Goal: Task Accomplishment & Management: Manage account settings

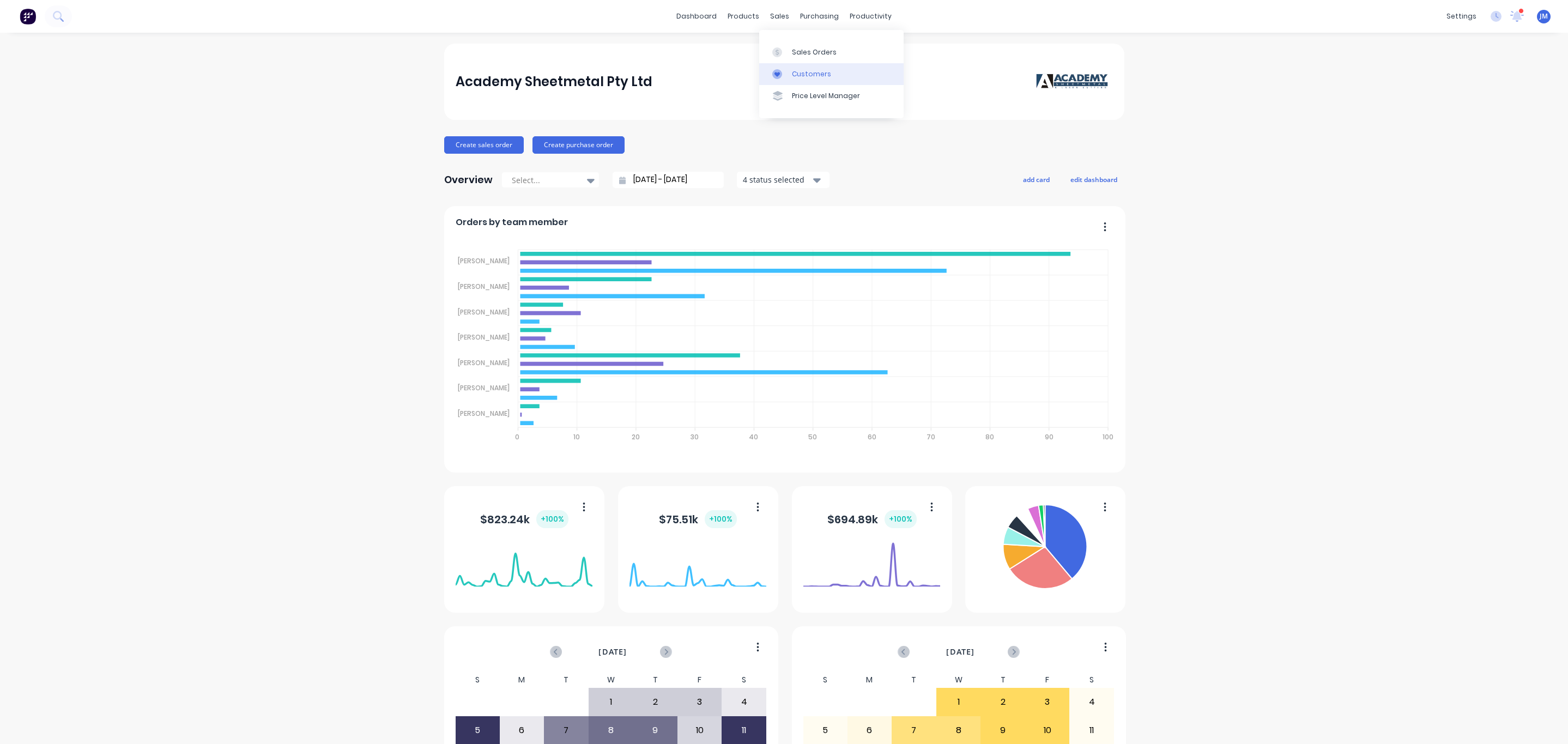
click at [842, 71] on link "Customers" at bounding box center [831, 74] width 144 height 22
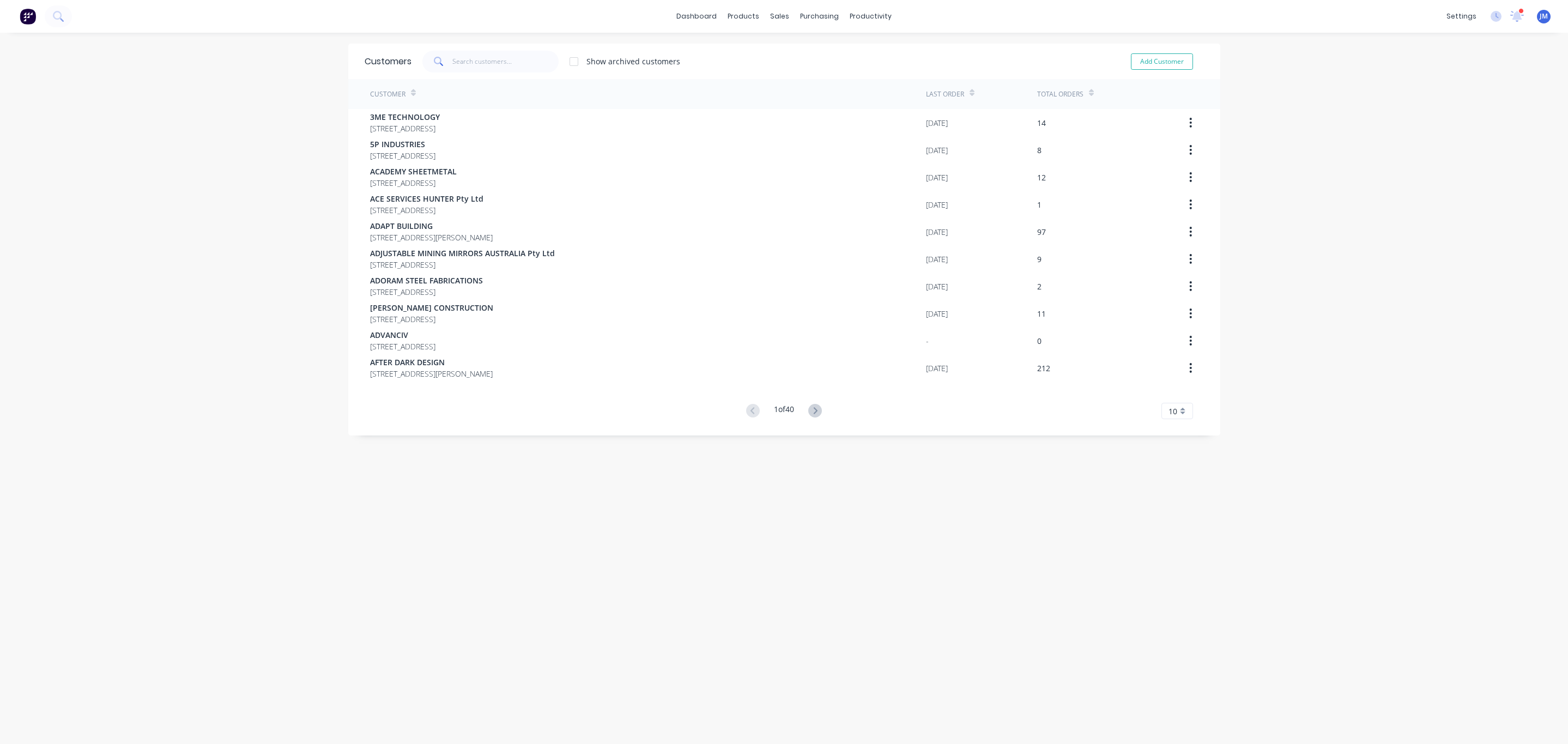
click at [1191, 69] on div "Add Customer" at bounding box center [1154, 61] width 99 height 22
click at [1186, 69] on button "Add Customer" at bounding box center [1162, 61] width 62 height 16
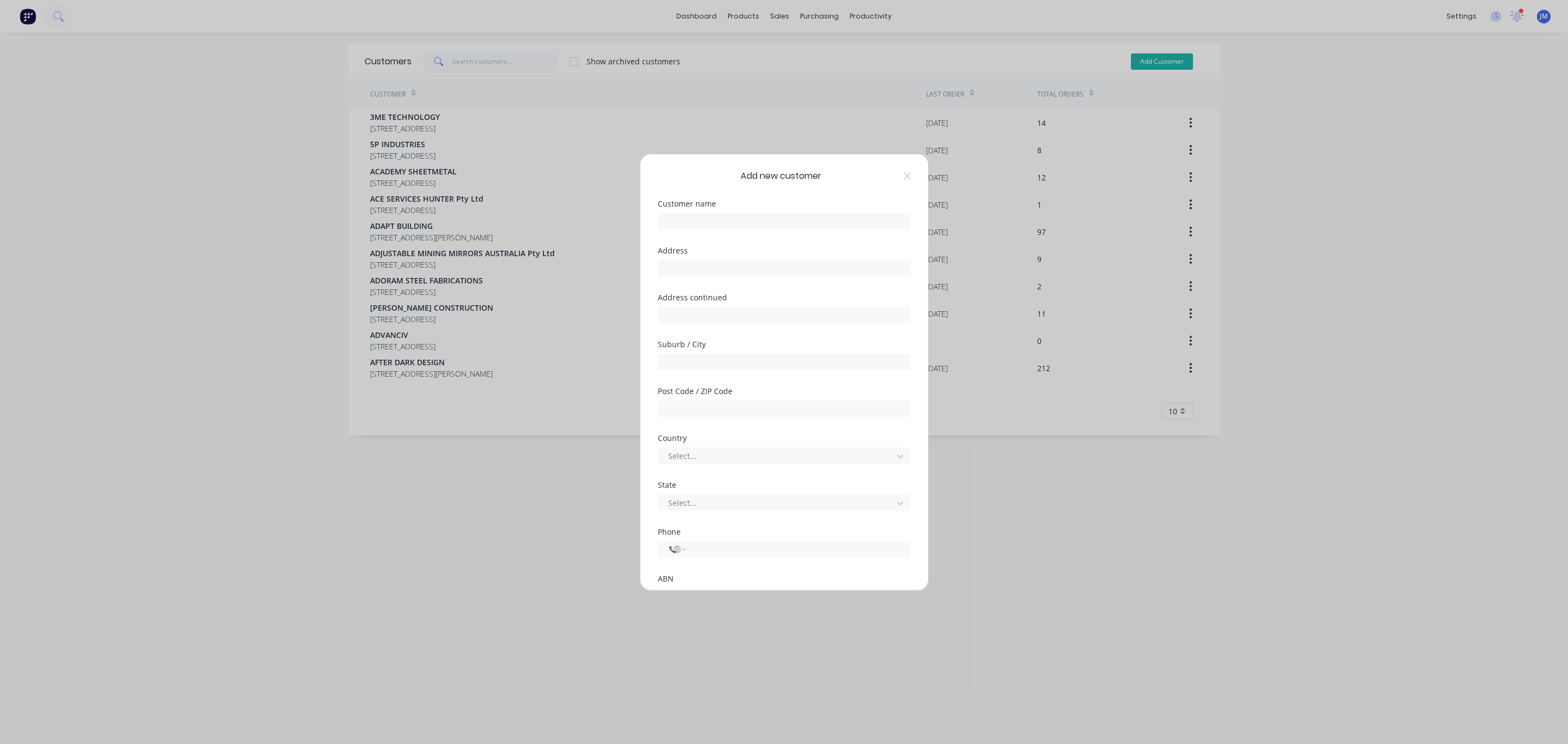
select select "AU"
click at [903, 180] on div "Add new customer Customer name Address Address continued Suburb / City Post Cod…" at bounding box center [784, 372] width 288 height 436
click at [904, 174] on icon at bounding box center [907, 176] width 7 height 9
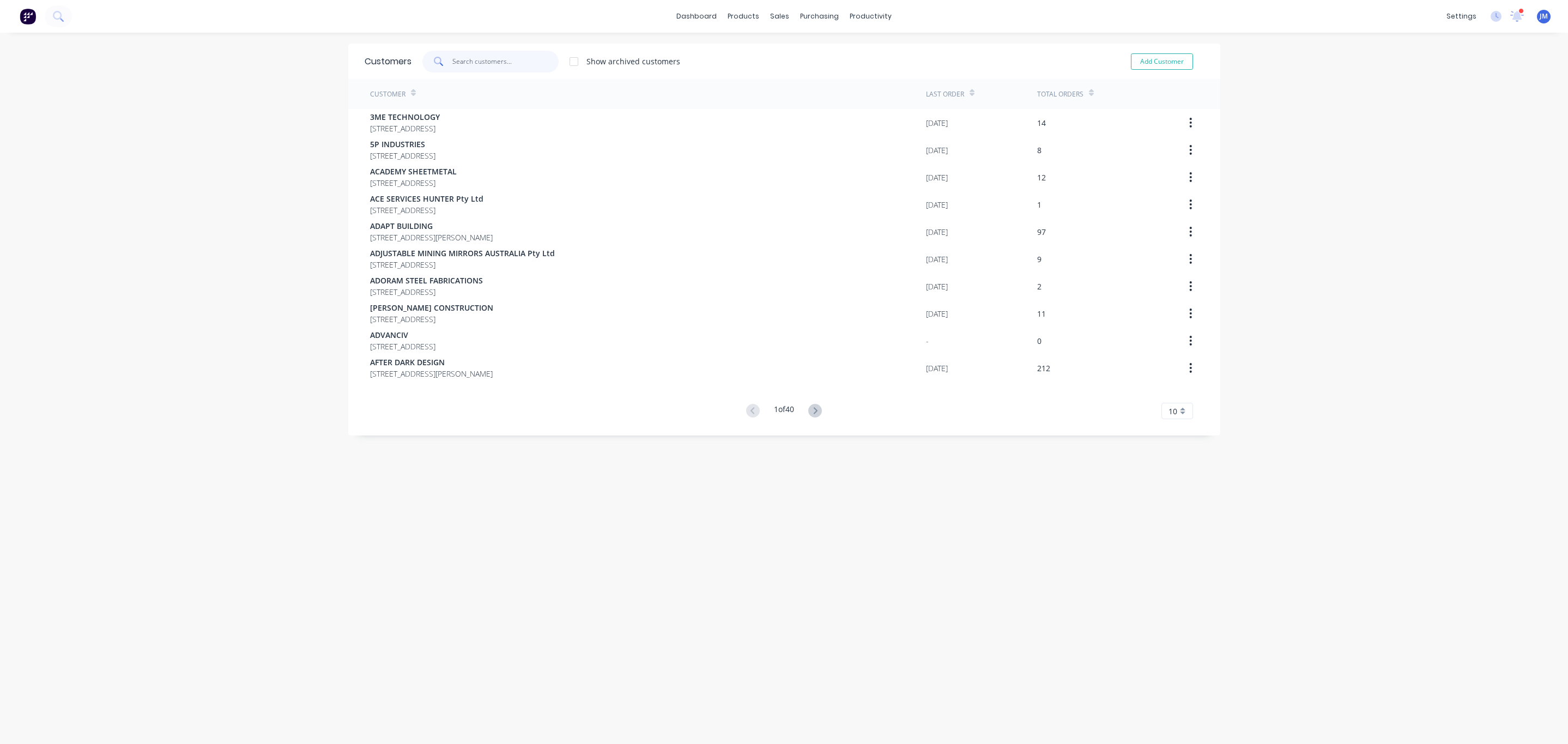
click at [460, 51] on input "text" at bounding box center [505, 61] width 107 height 22
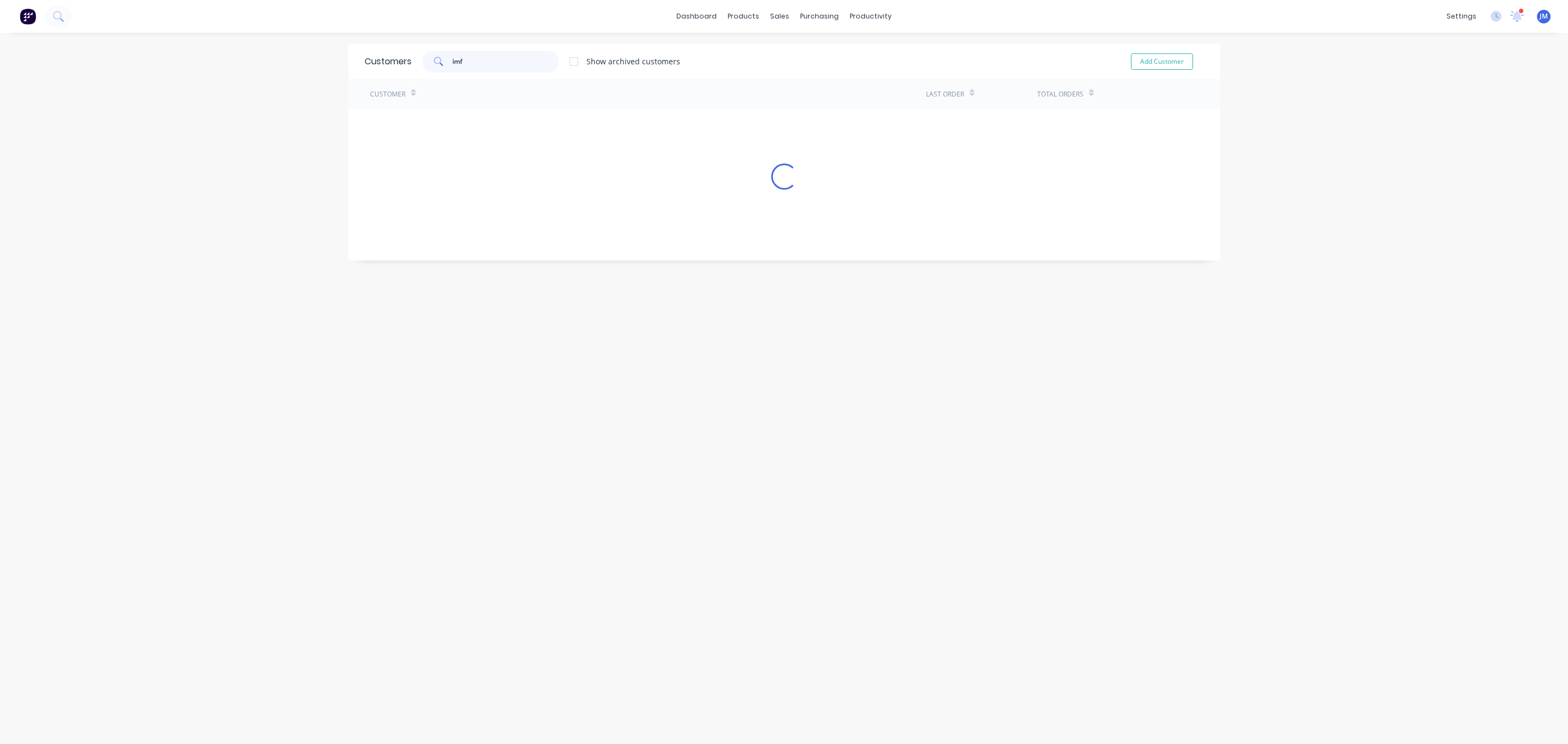
type input "imf"
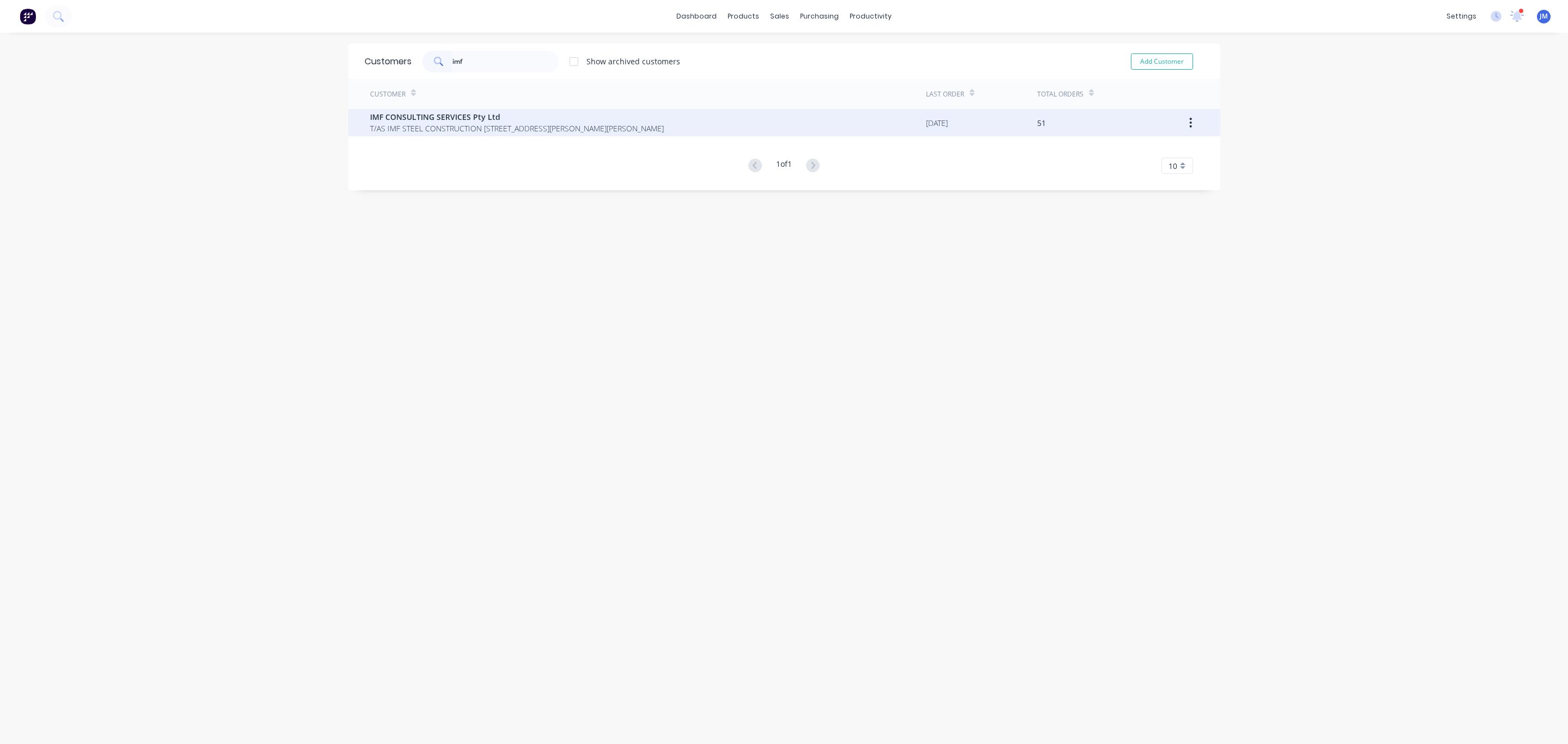
click at [446, 118] on span "IMF CONSULTING SERVICES Pty Ltd" at bounding box center [517, 117] width 294 height 12
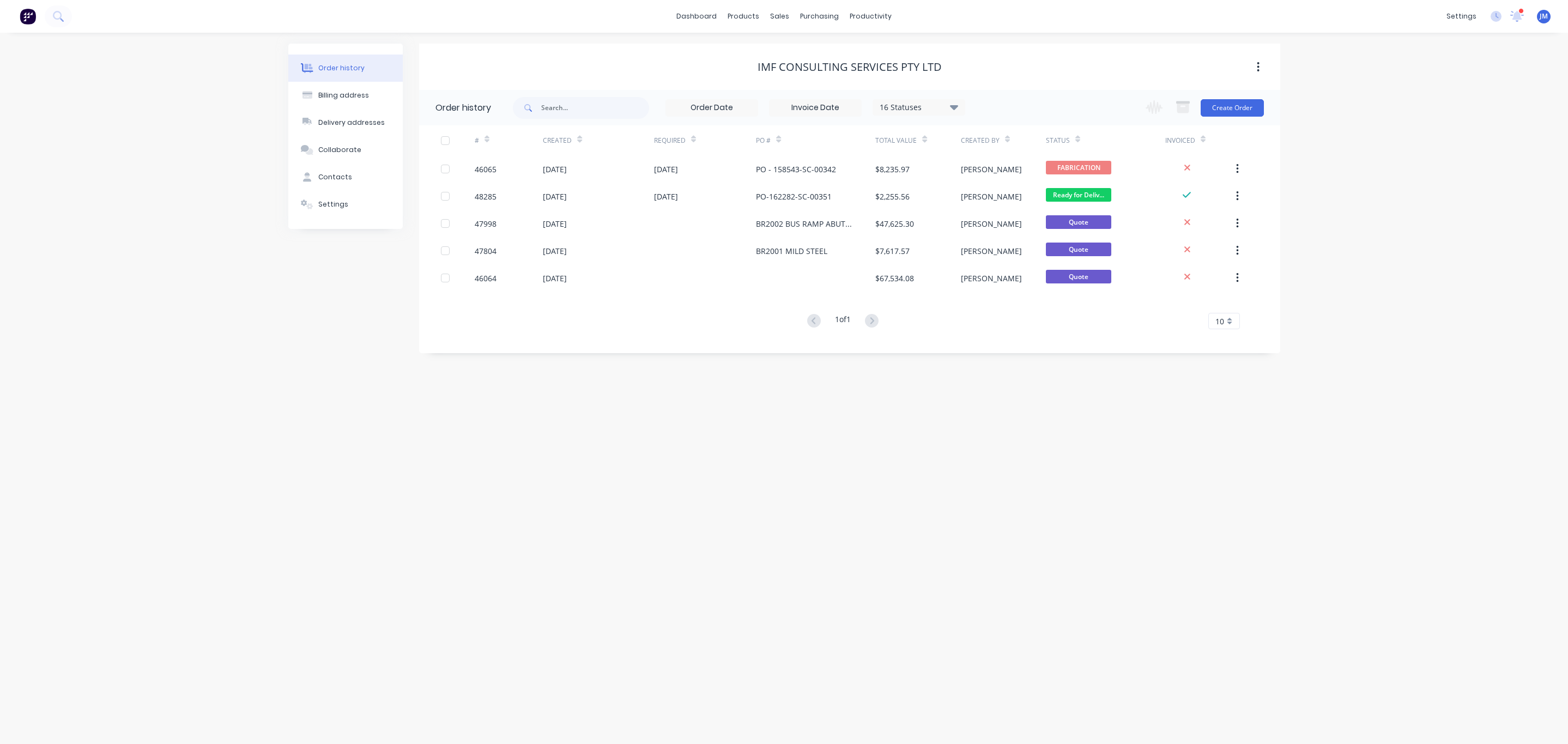
click at [931, 103] on div "16 Statuses" at bounding box center [919, 108] width 91 height 12
click at [986, 242] on div "All" at bounding box center [941, 238] width 136 height 22
click at [1009, 232] on label at bounding box center [1009, 232] width 0 height 0
click at [1009, 239] on input "checkbox" at bounding box center [1013, 237] width 9 height 10
checkbox input "true"
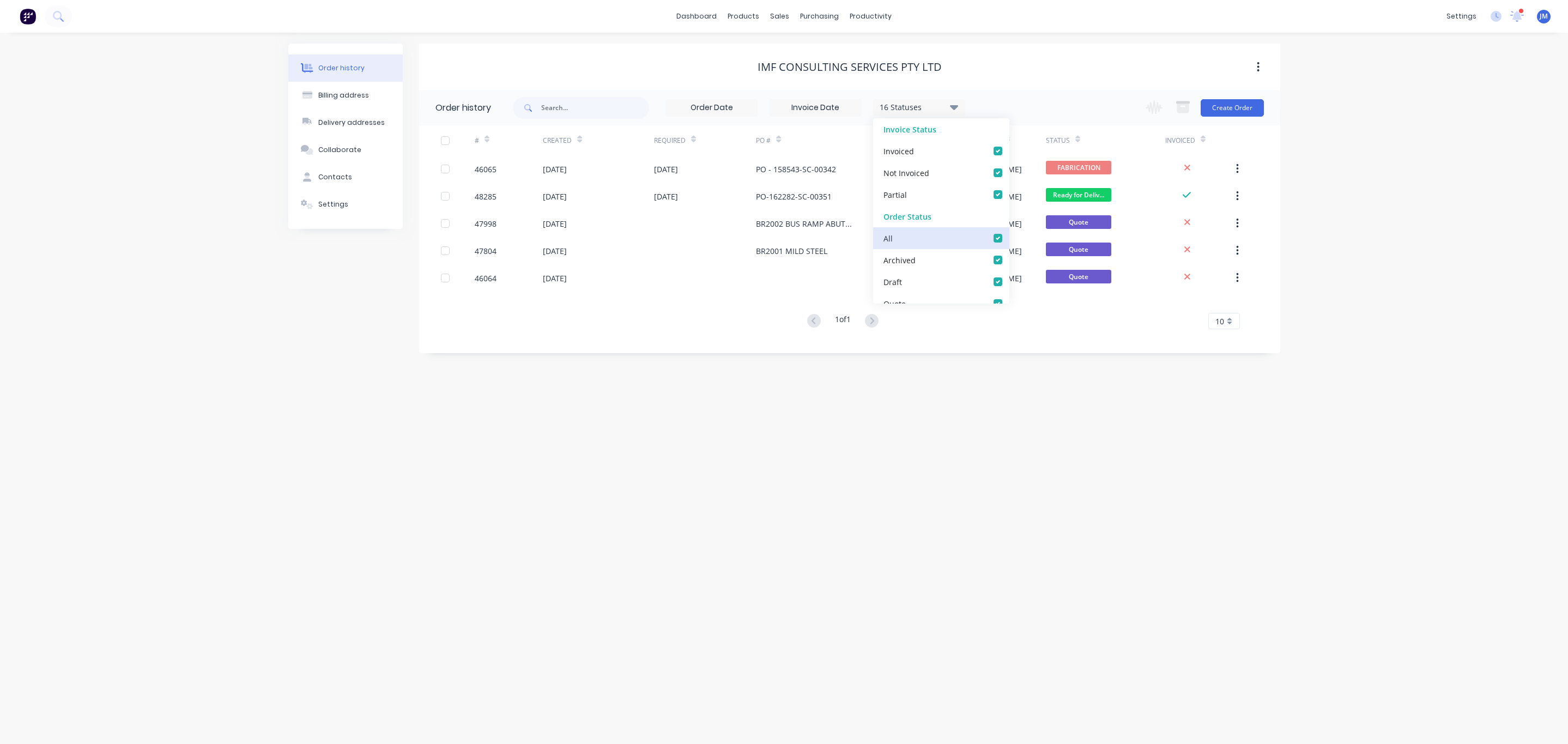
checkbox input "true"
click at [1023, 401] on div "Order history Billing address Delivery addresses Collaborate Contacts Settings …" at bounding box center [784, 388] width 1568 height 711
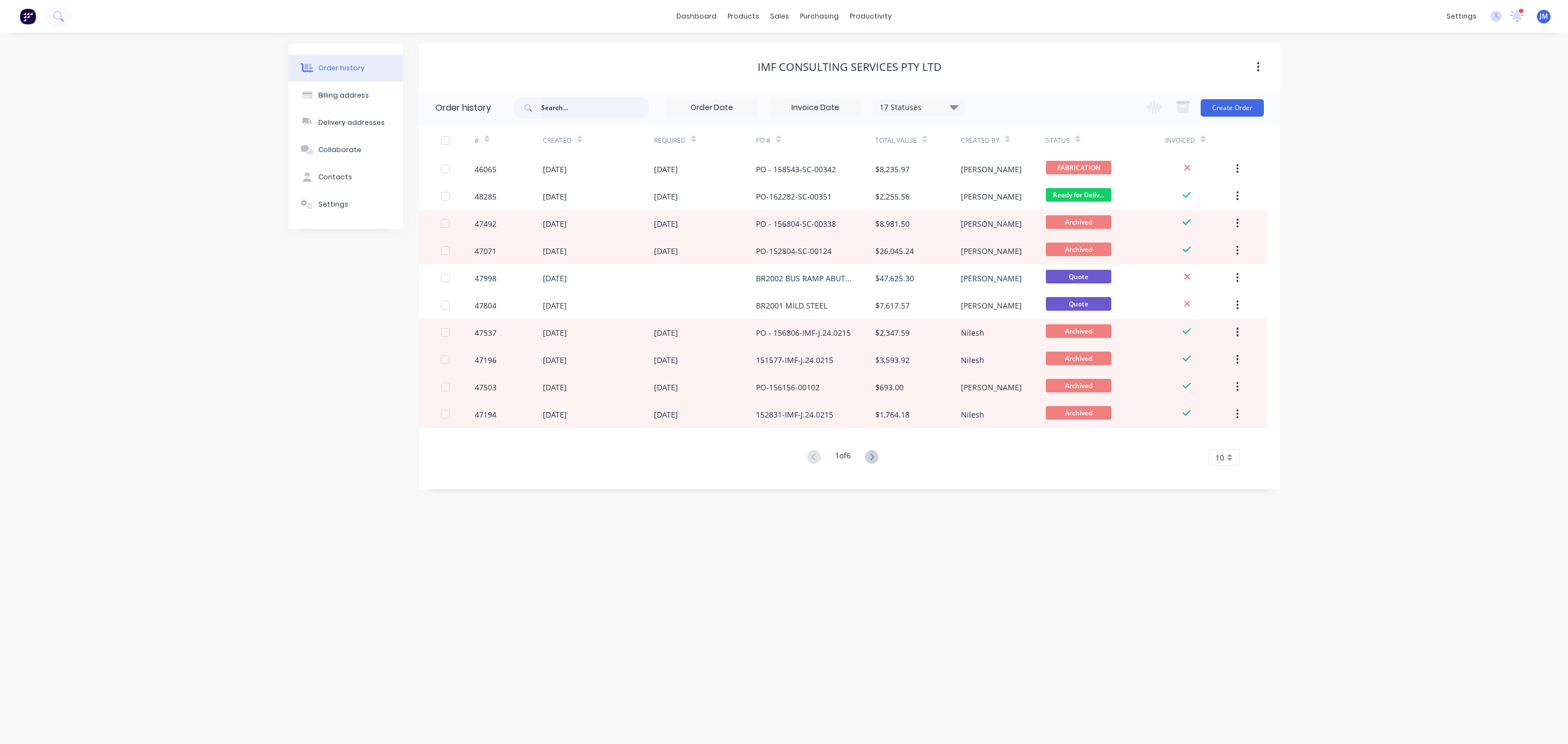
click at [558, 100] on input "text" at bounding box center [595, 108] width 108 height 22
type input "purlin"
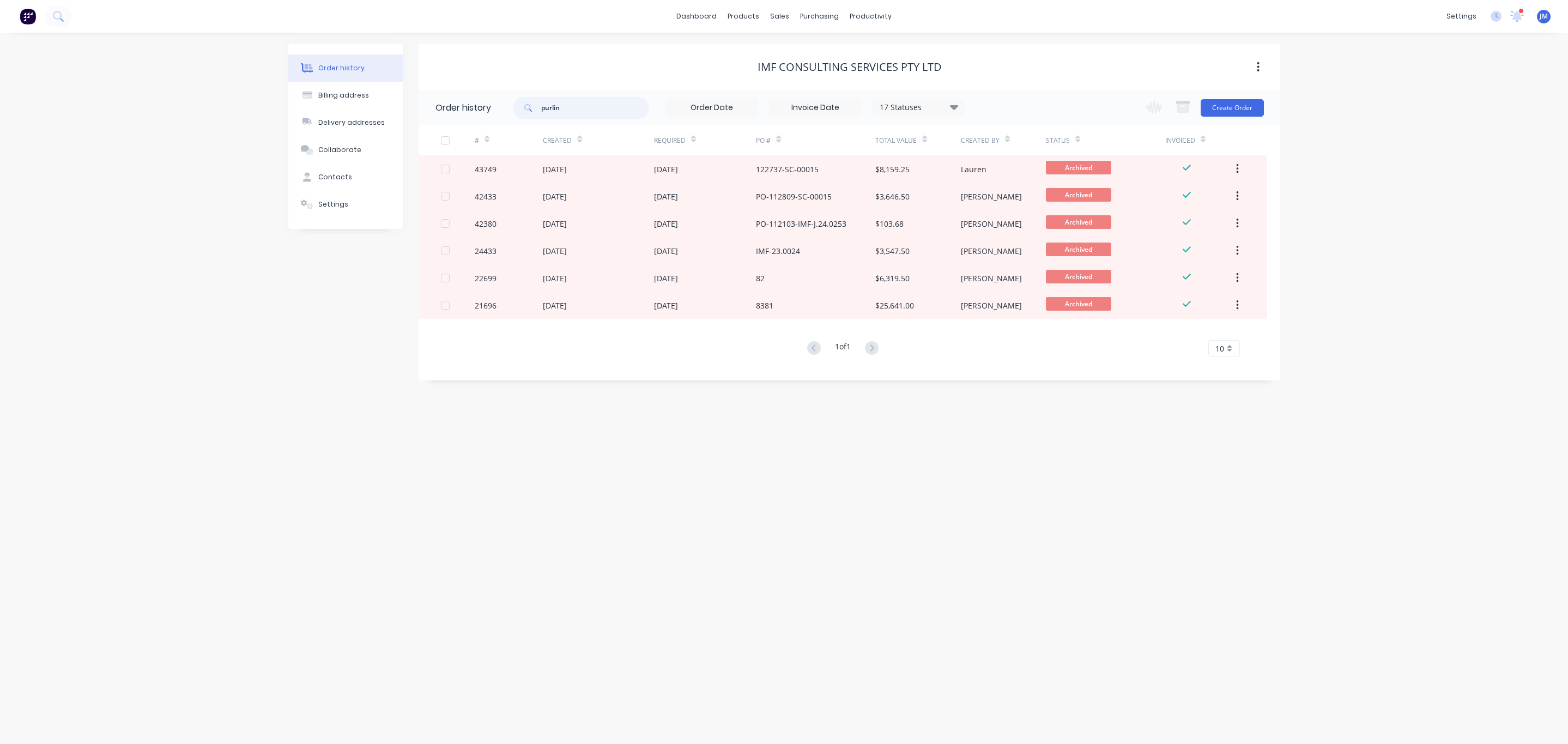
click at [597, 105] on input "purlin" at bounding box center [595, 108] width 108 height 22
click at [847, 172] on div "122737-SC-00015" at bounding box center [816, 169] width 119 height 27
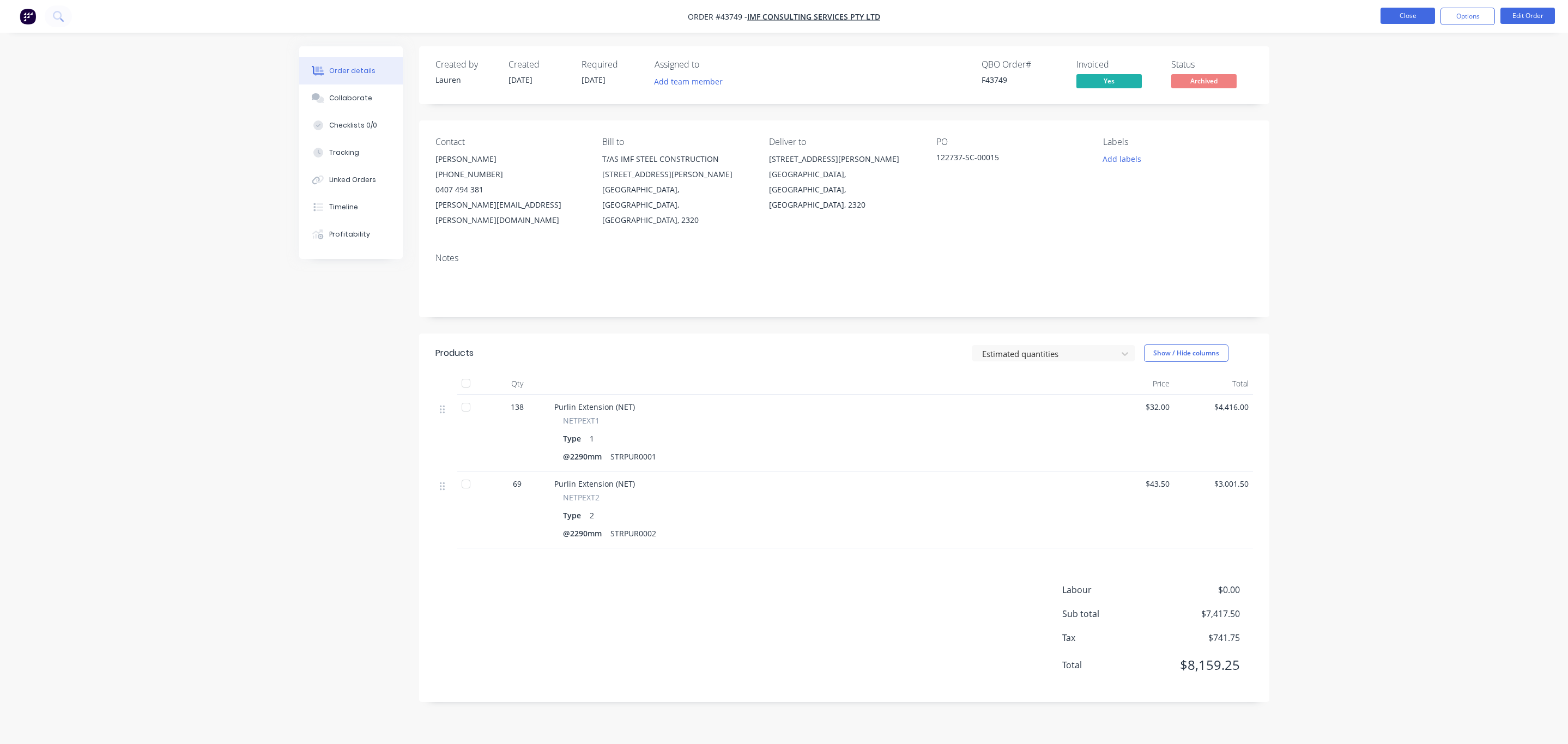
click at [1398, 10] on button "Close" at bounding box center [1408, 16] width 55 height 16
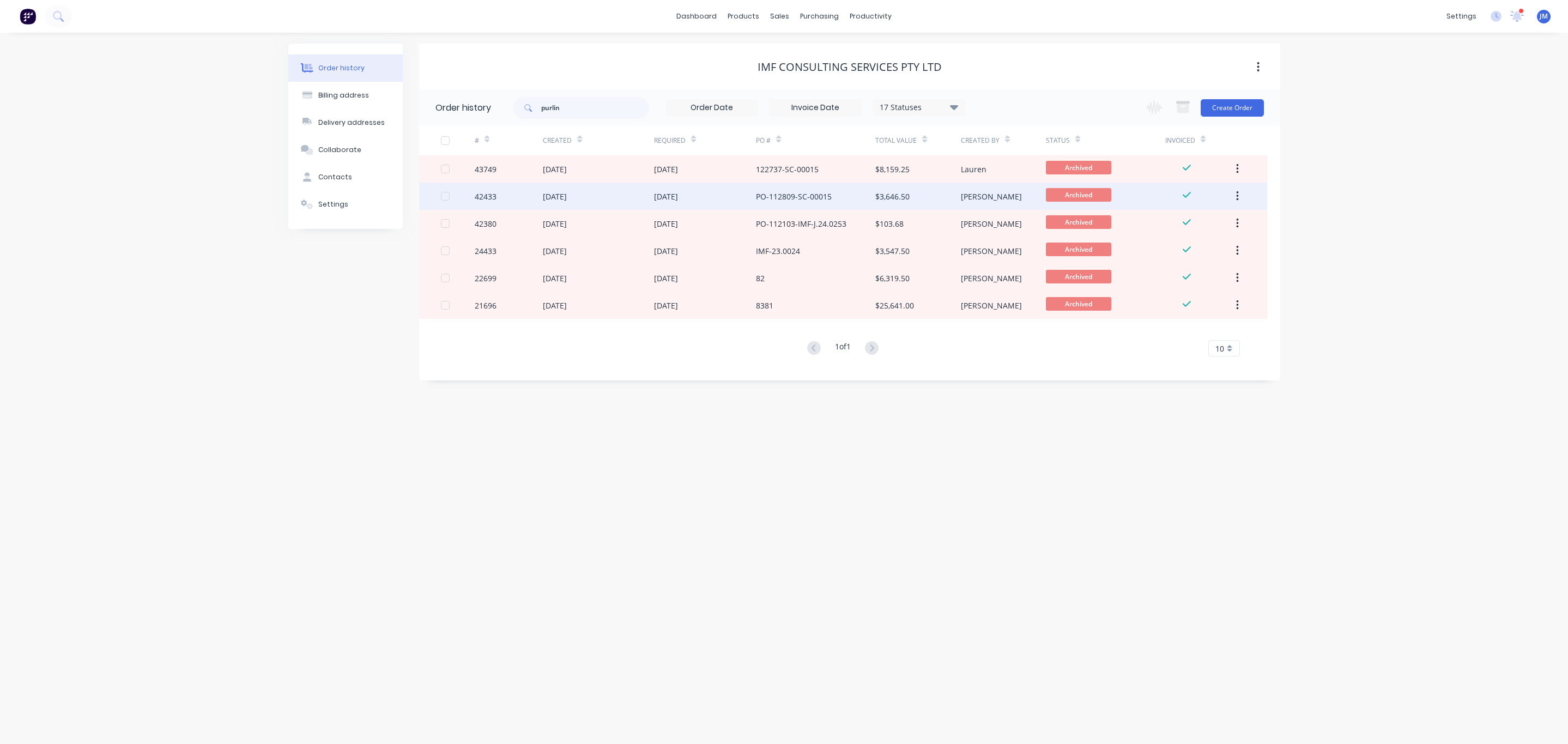
click at [651, 195] on div "[DATE]" at bounding box center [598, 196] width 111 height 27
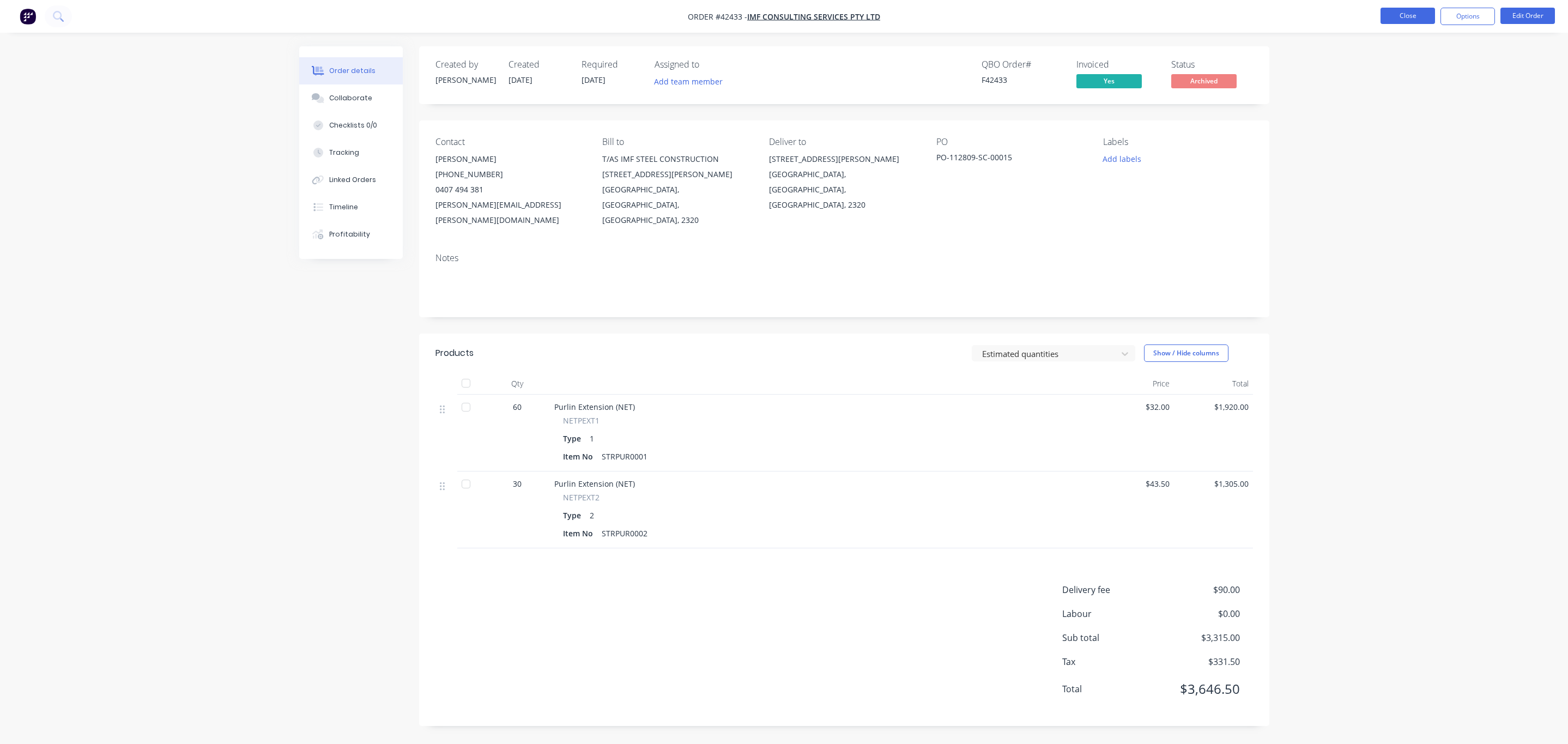
click at [1412, 13] on button "Close" at bounding box center [1408, 16] width 55 height 16
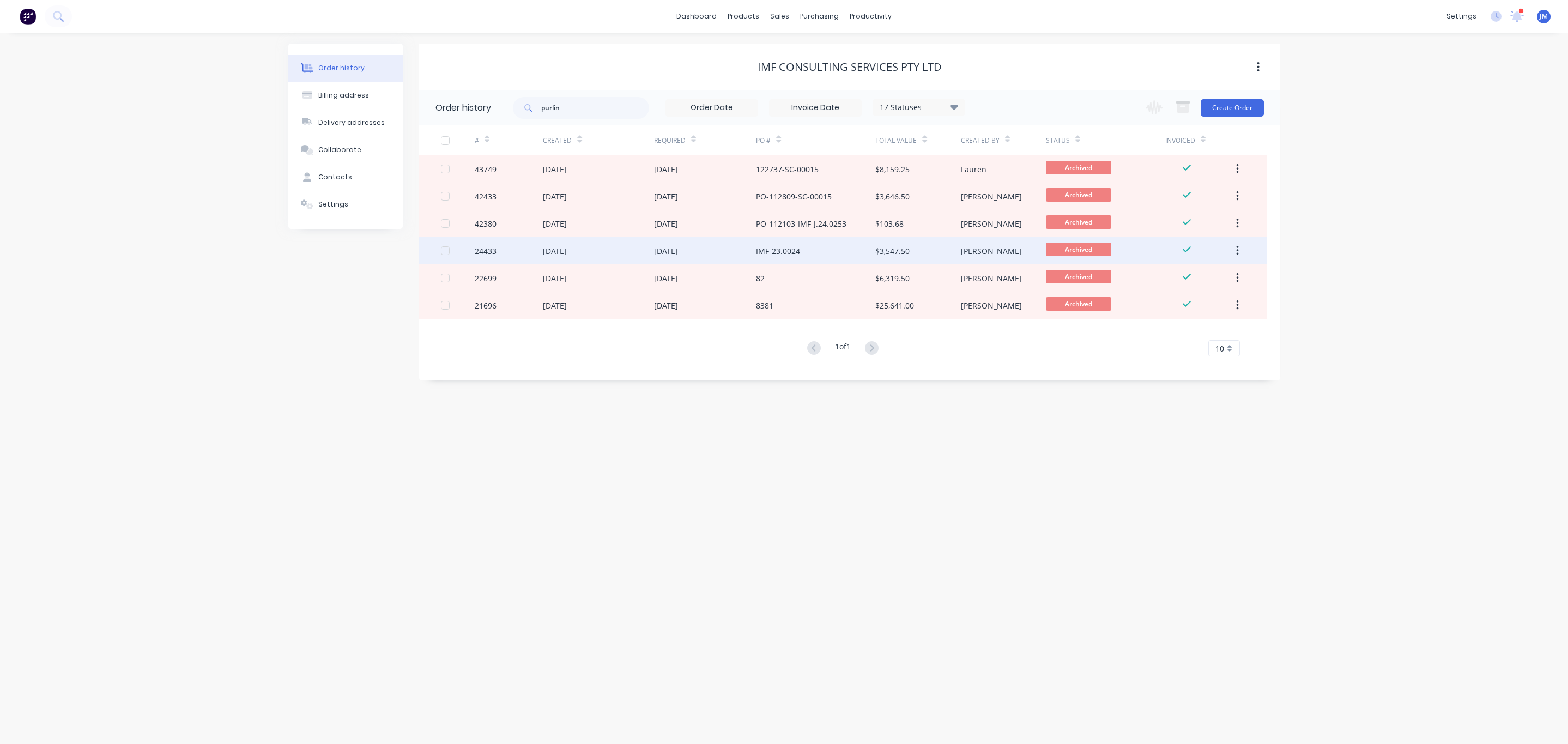
click at [645, 255] on div "[DATE]" at bounding box center [598, 250] width 111 height 27
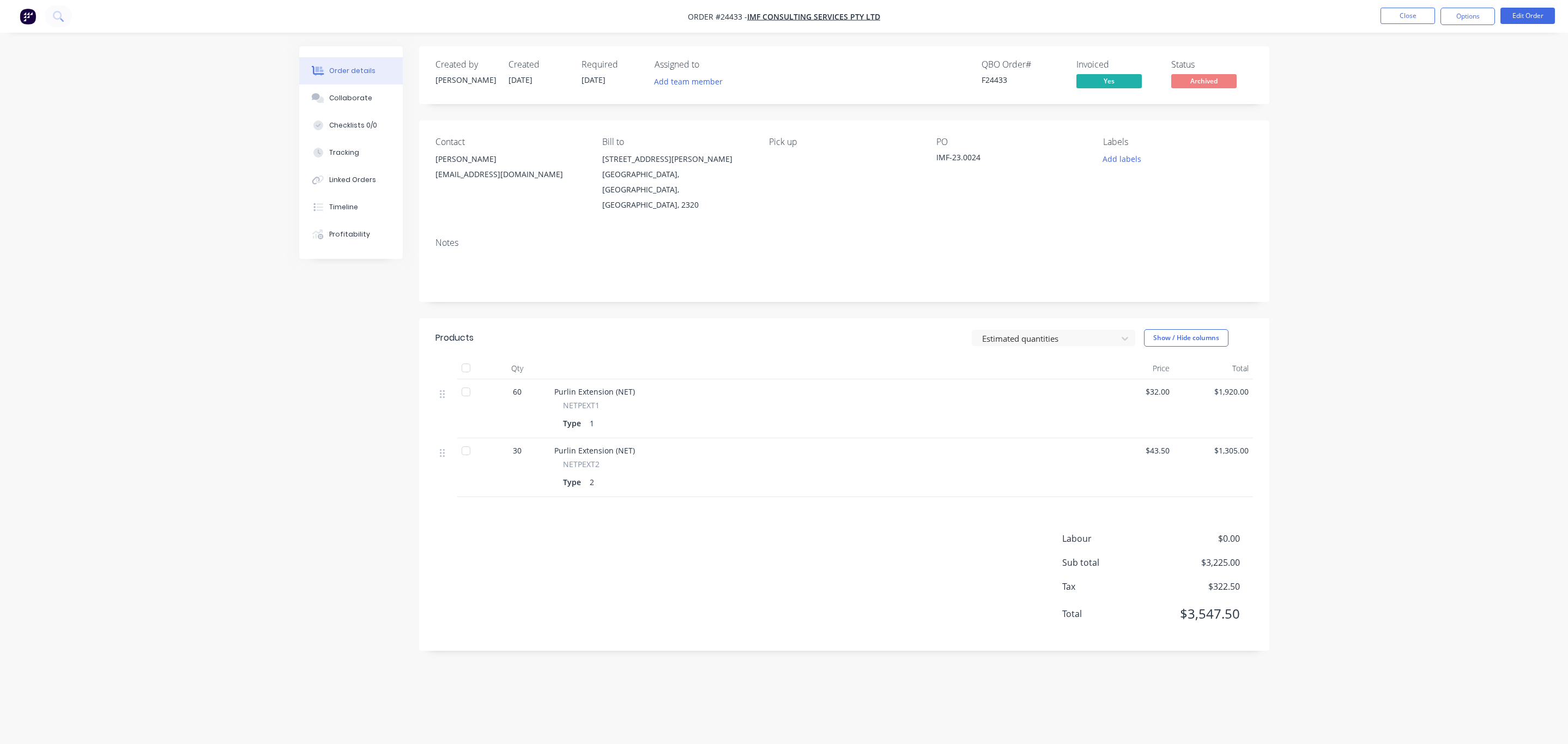
drag, startPoint x: 1489, startPoint y: 18, endPoint x: 1485, endPoint y: 25, distance: 8.1
click at [1489, 18] on button "Options" at bounding box center [1468, 16] width 55 height 18
click at [1415, 258] on div "Duplicate" at bounding box center [1435, 262] width 100 height 16
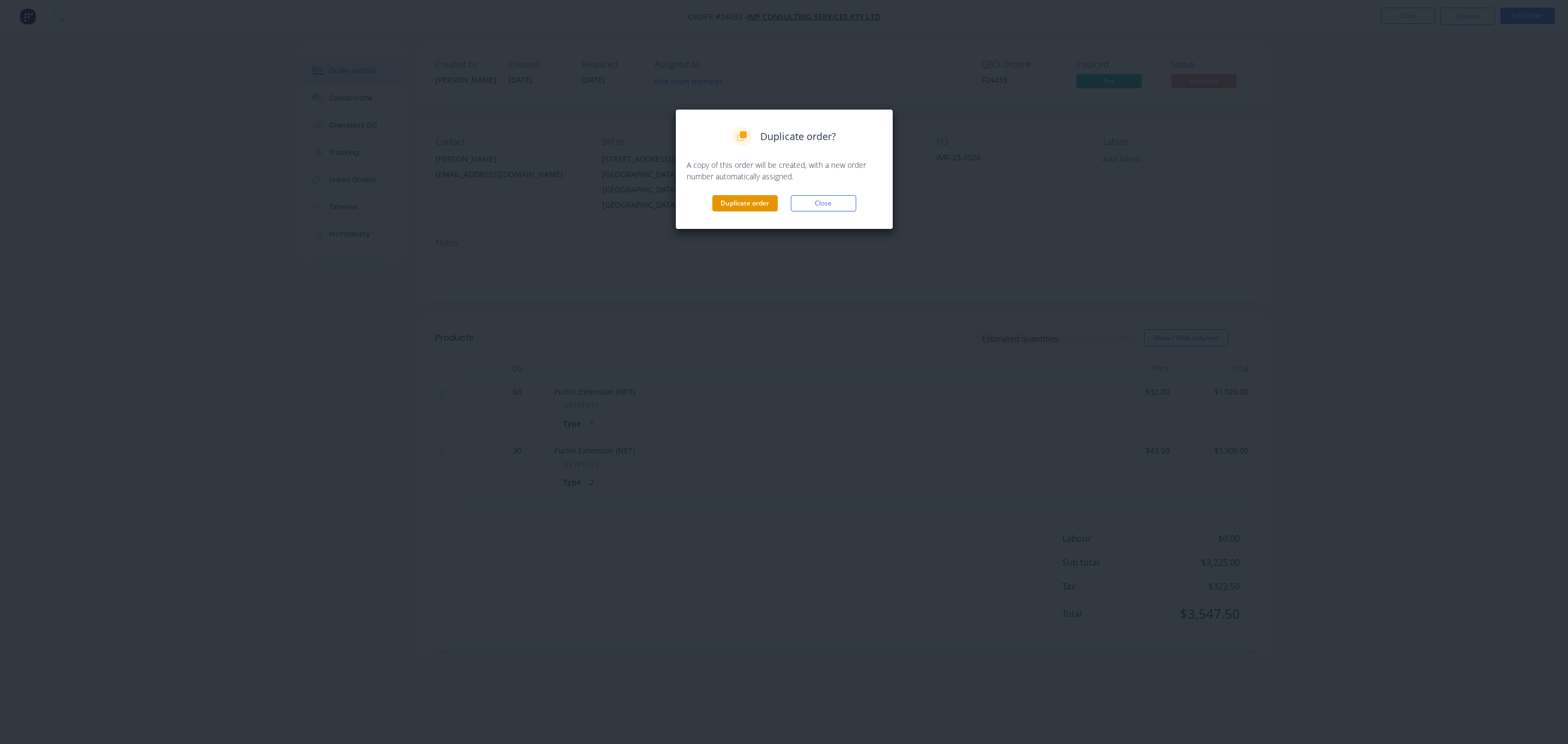
click at [734, 209] on button "Duplicate order" at bounding box center [744, 203] width 65 height 16
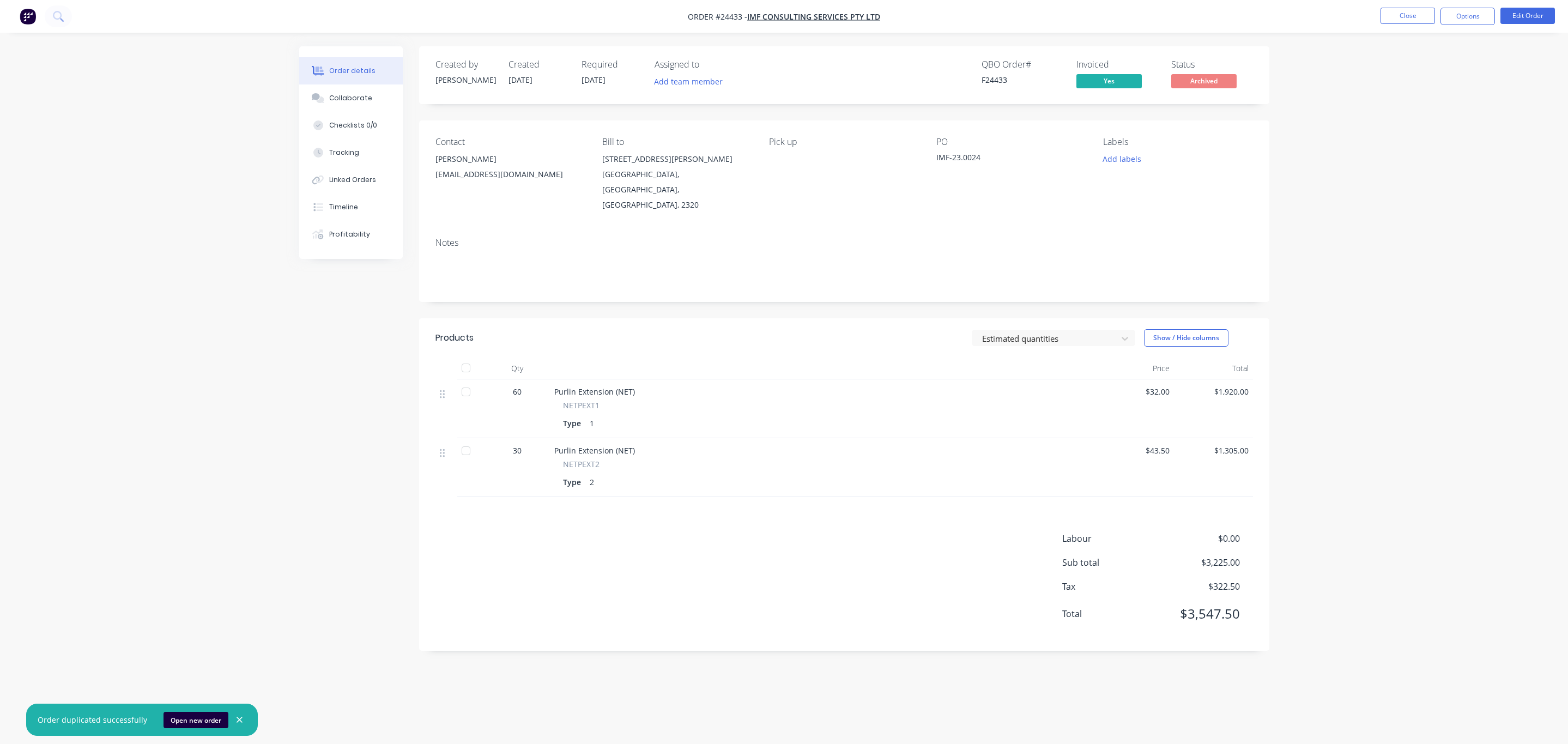
click at [517, 386] on span "60" at bounding box center [517, 391] width 9 height 12
click at [1458, 24] on button "Options" at bounding box center [1468, 16] width 55 height 18
click at [1317, 113] on div "Order details Collaborate Checklists 0/0 Tracking Linked Orders Timeline Profit…" at bounding box center [784, 372] width 1568 height 744
click at [1398, 15] on button "Close" at bounding box center [1408, 16] width 55 height 16
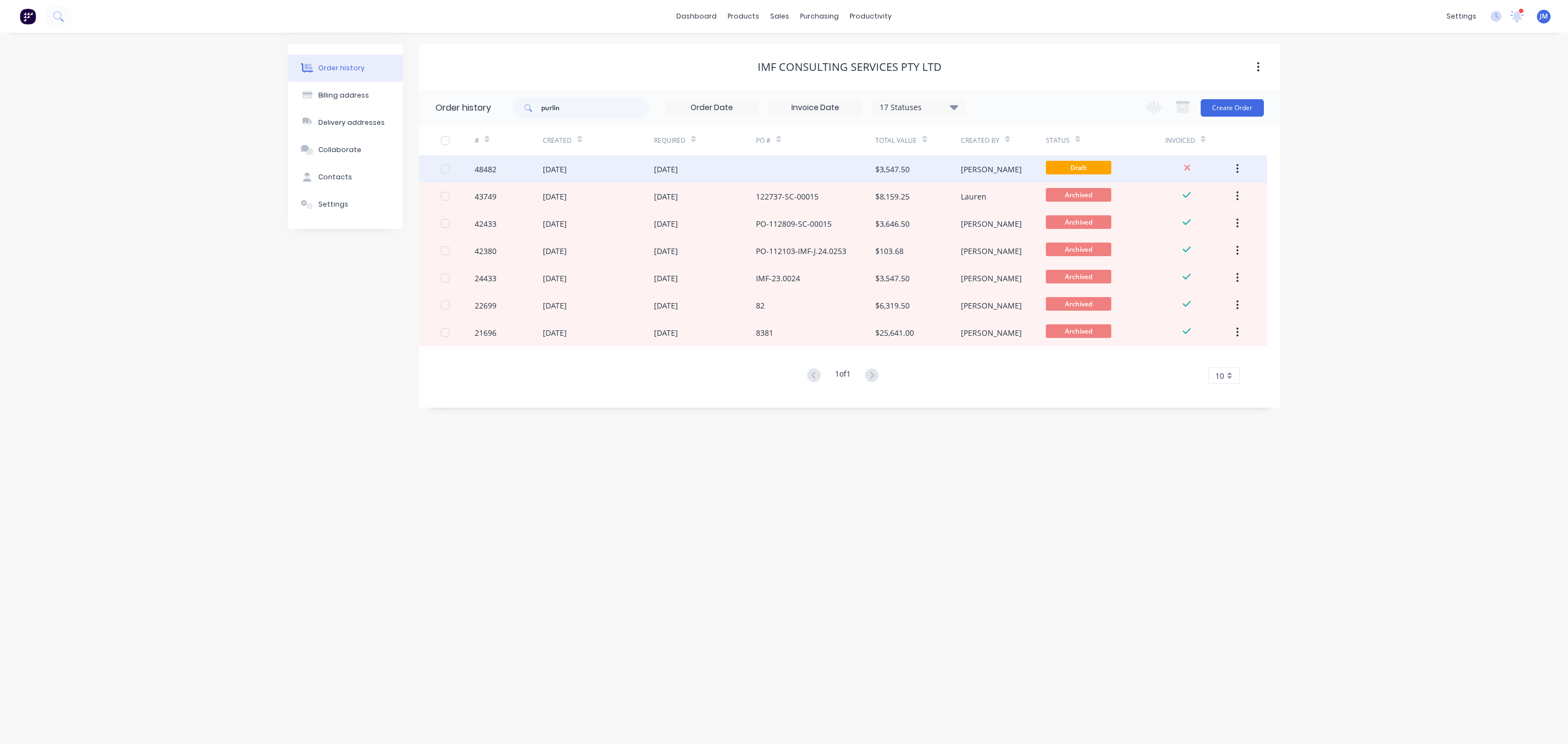
click at [841, 159] on div at bounding box center [816, 169] width 119 height 27
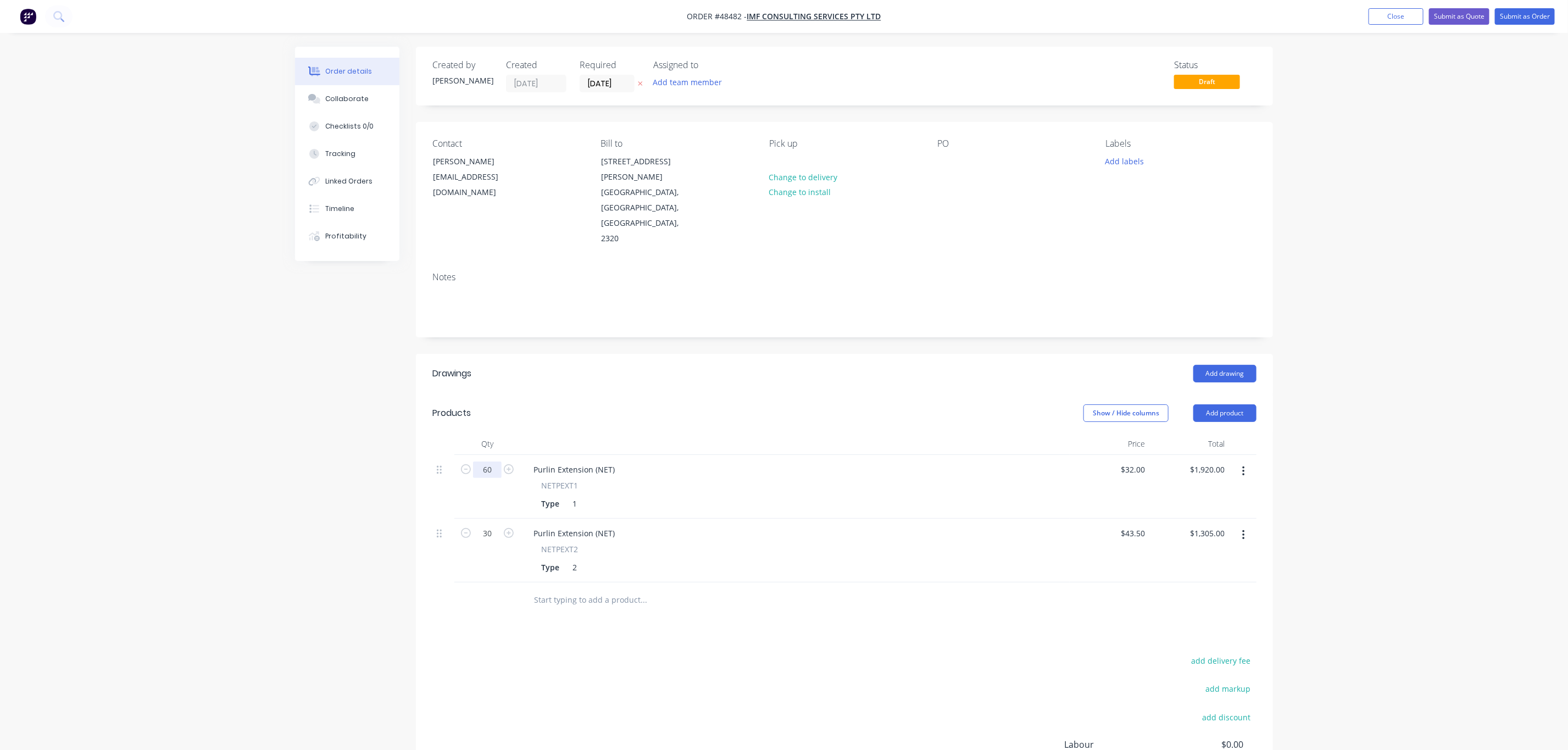
click at [480, 462] on input "60" at bounding box center [487, 470] width 29 height 17
type input "480"
type input "$15,360.00"
click at [489, 525] on input "30" at bounding box center [487, 533] width 29 height 17
type input "240"
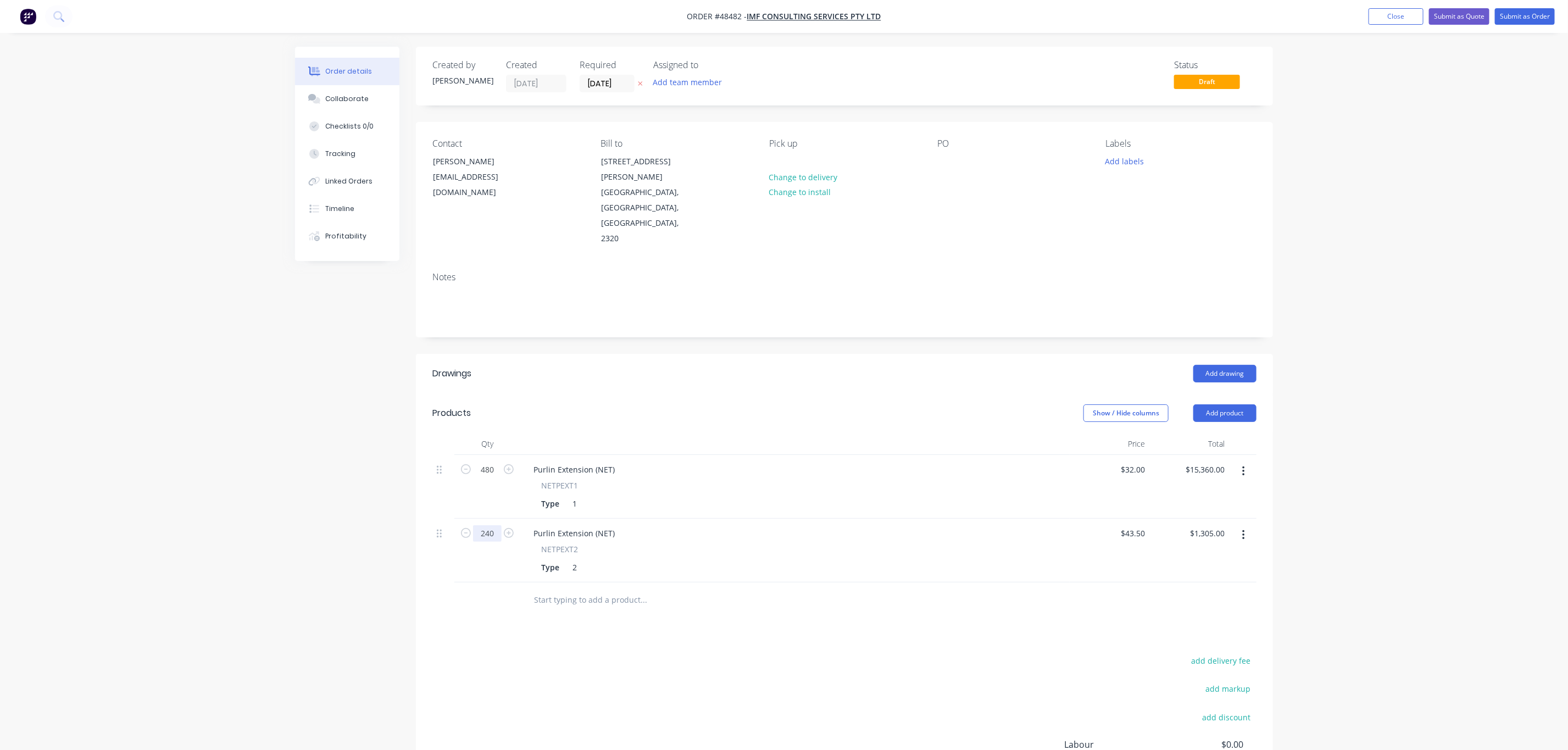
type input "$10,440.00"
click at [496, 596] on div "Drawings Add drawing Products Show / Hide columns Add product Qty Price Total 4…" at bounding box center [844, 606] width 857 height 504
click at [1458, 9] on button "Submit as Quote" at bounding box center [1459, 16] width 60 height 17
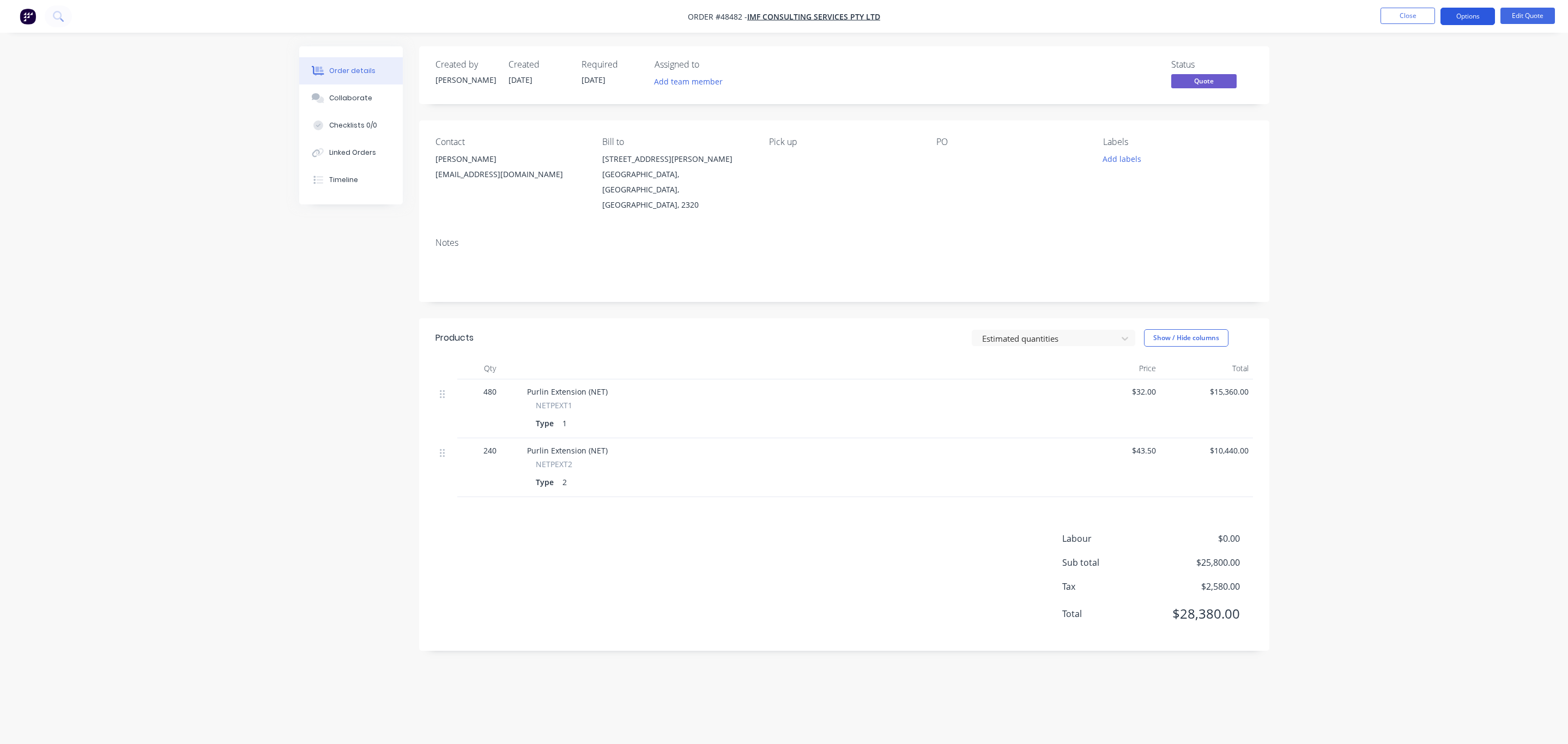
click at [1464, 15] on button "Options" at bounding box center [1468, 16] width 55 height 18
click at [1434, 62] on div "Quote" at bounding box center [1435, 66] width 100 height 16
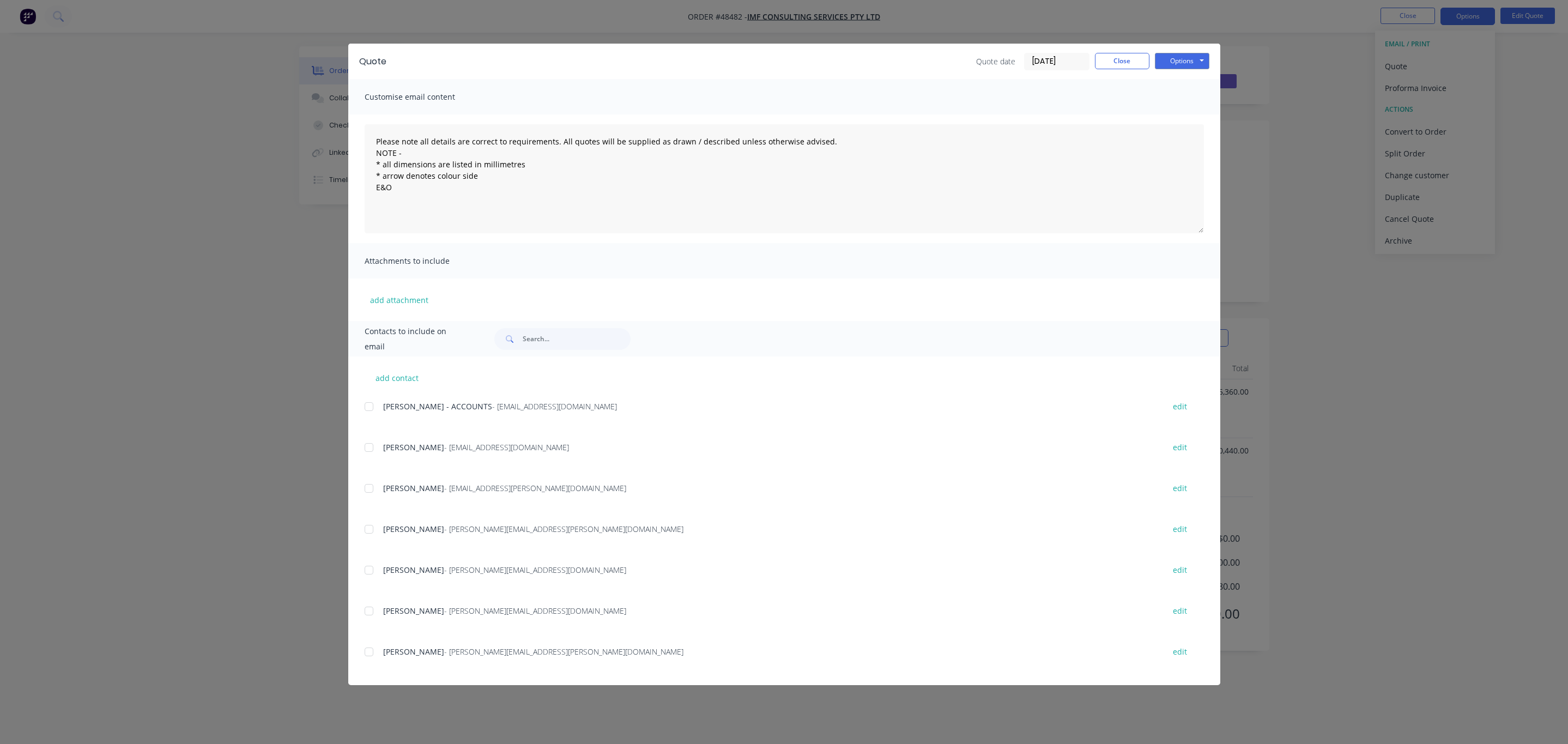
click at [368, 443] on div at bounding box center [369, 447] width 22 height 22
click at [1184, 60] on button "Options" at bounding box center [1182, 61] width 55 height 16
click at [1191, 91] on button "Print" at bounding box center [1189, 99] width 70 height 18
click at [1136, 60] on button "Close" at bounding box center [1122, 61] width 55 height 16
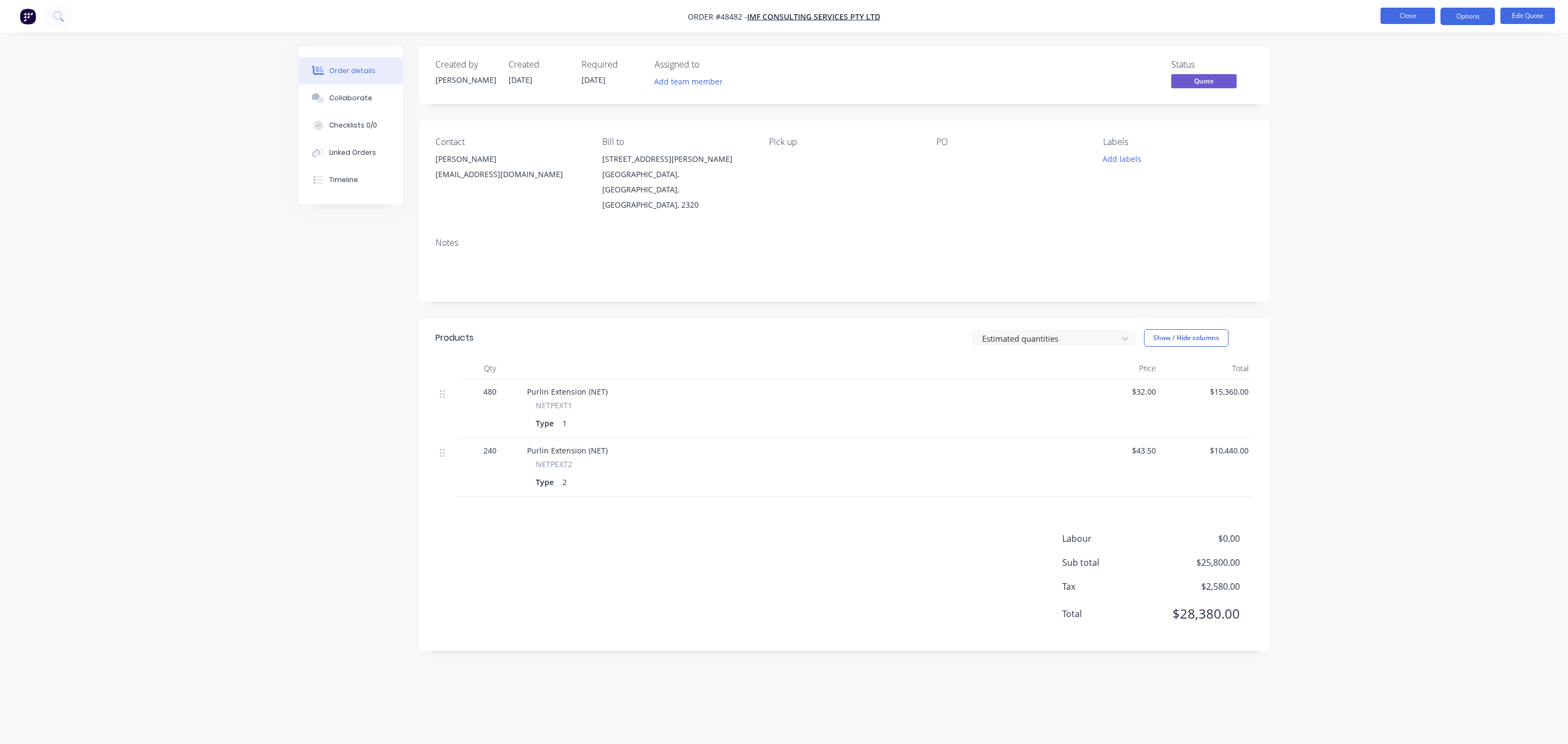
click at [1404, 16] on button "Close" at bounding box center [1408, 16] width 55 height 16
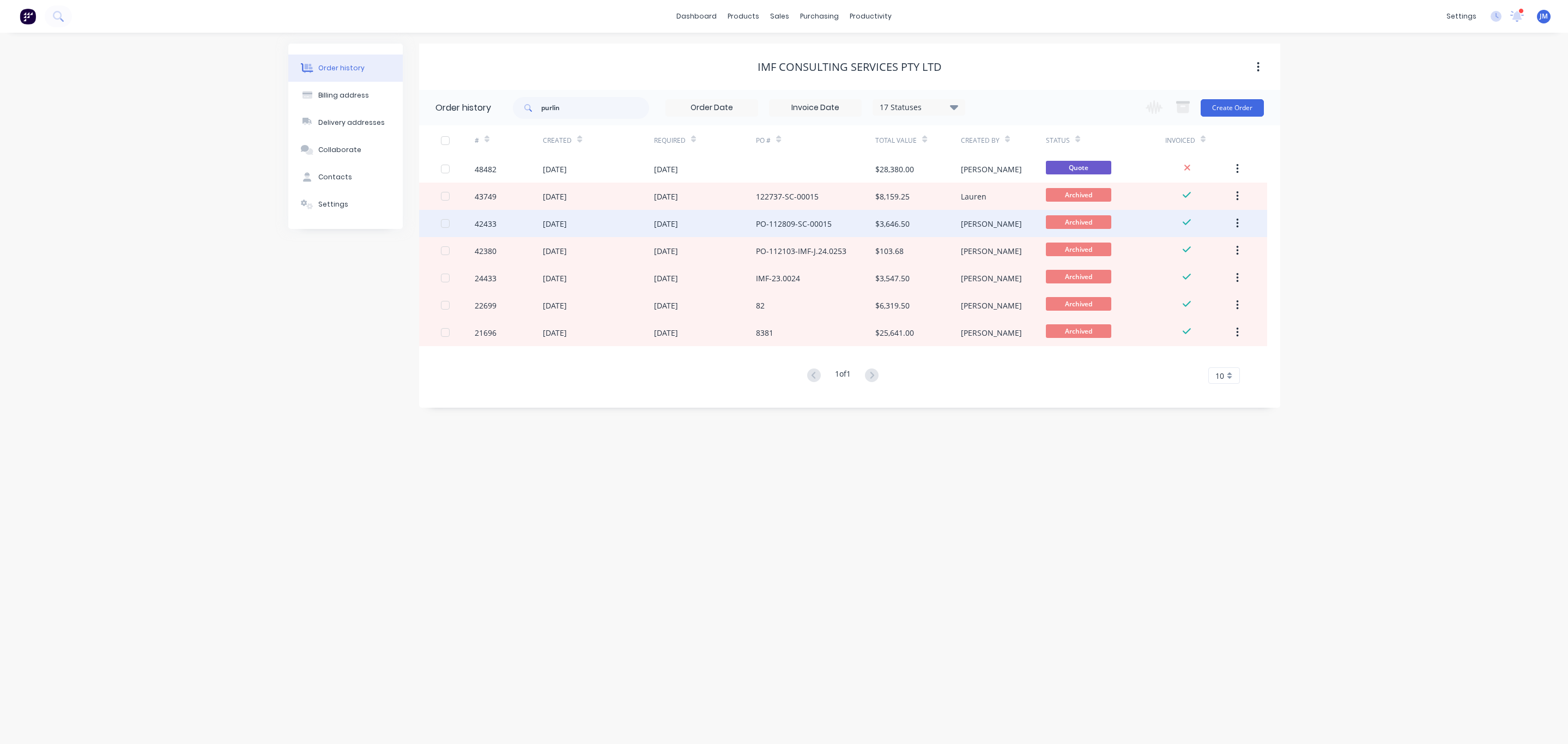
click at [718, 227] on div "[DATE]" at bounding box center [705, 223] width 102 height 27
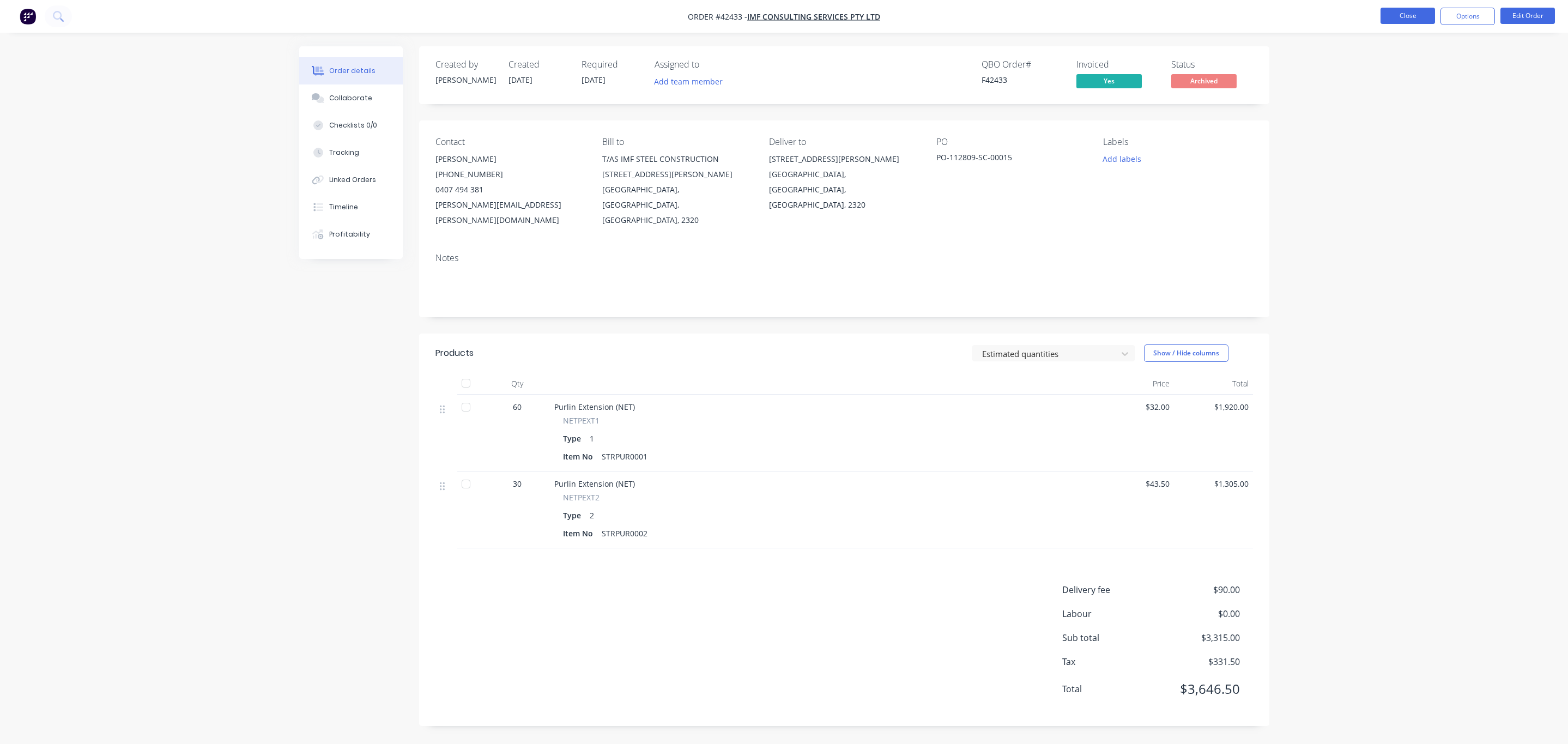
click at [1385, 13] on button "Close" at bounding box center [1408, 16] width 55 height 16
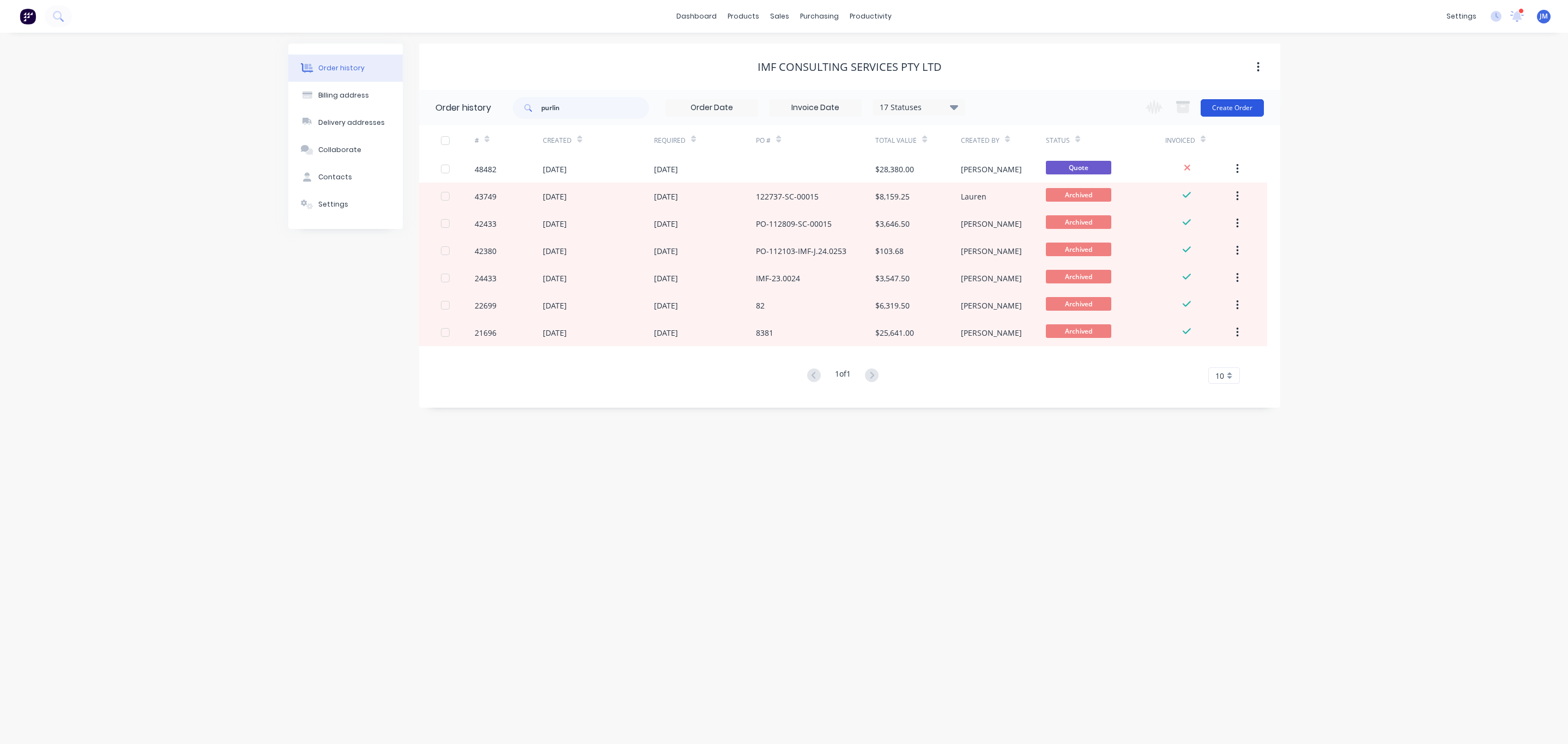
click at [1232, 104] on button "Create Order" at bounding box center [1233, 108] width 63 height 18
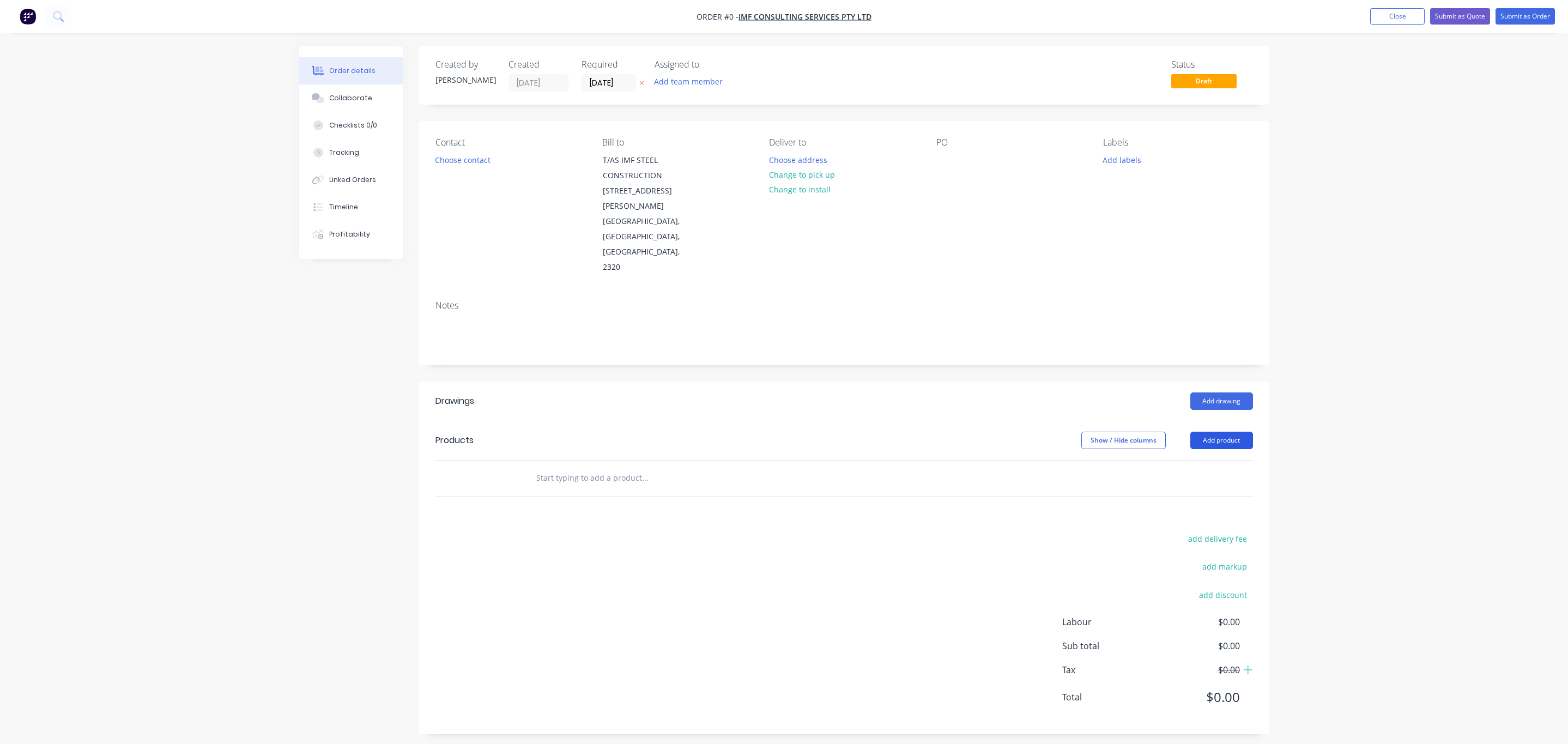
click at [1209, 432] on button "Add product" at bounding box center [1222, 440] width 63 height 18
click at [1419, 178] on div "Order details Collaborate Checklists 0/0 Tracking Linked Orders Timeline Profit…" at bounding box center [784, 375] width 1568 height 751
click at [1388, 13] on button "Close" at bounding box center [1398, 16] width 55 height 16
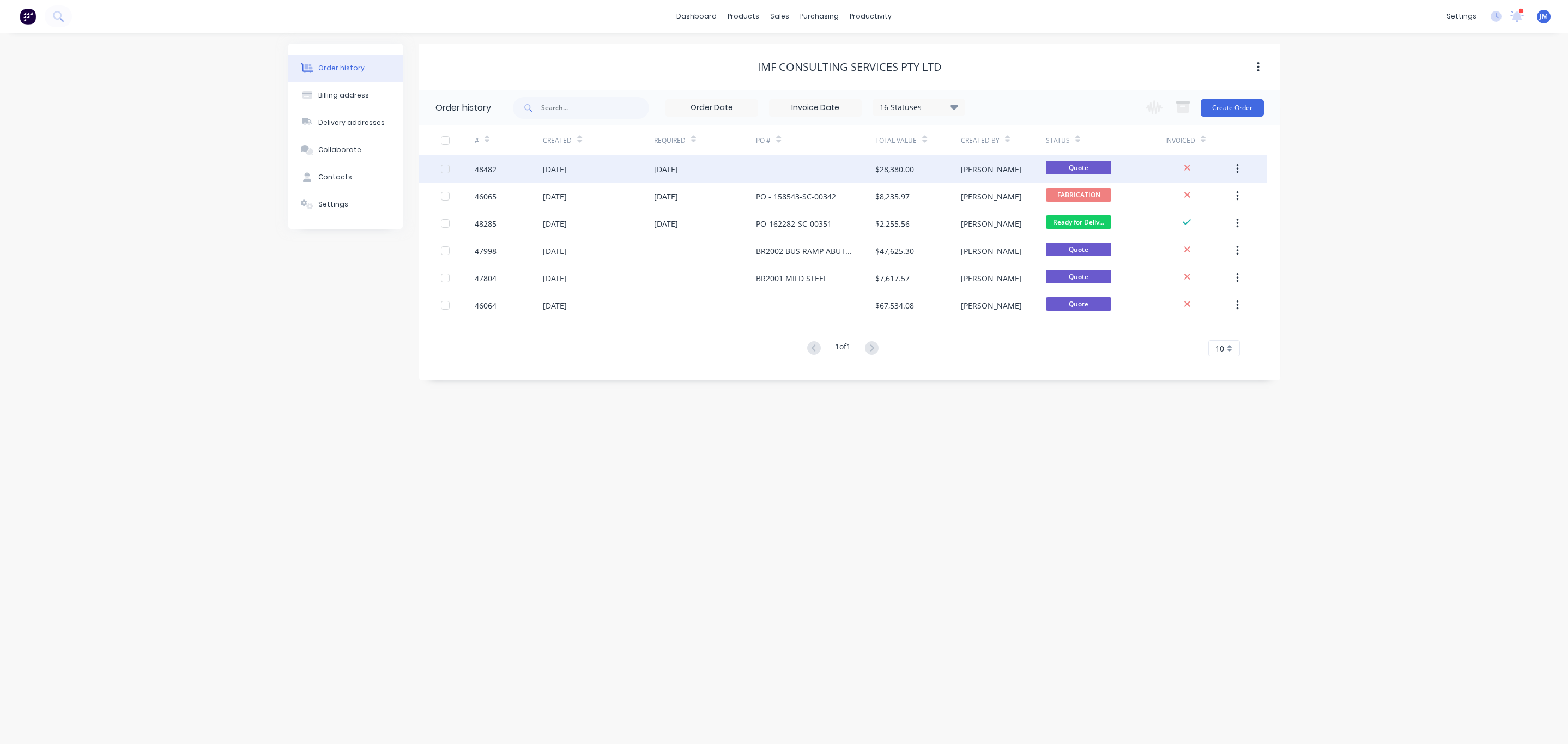
click at [1009, 170] on div "[PERSON_NAME]" at bounding box center [1004, 169] width 85 height 27
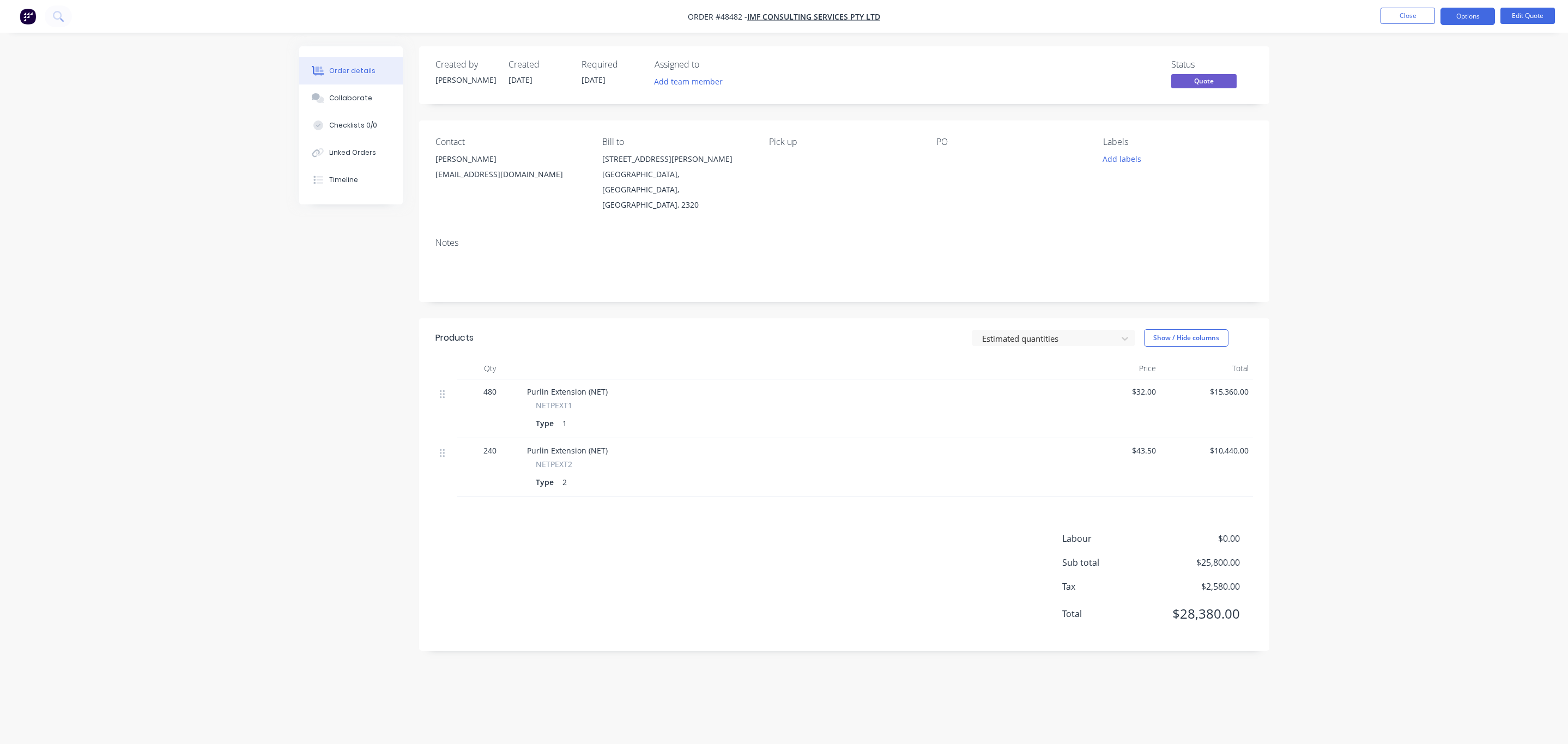
click at [1462, 28] on nav "Order #48482 - IMF CONSULTING SERVICES Pty Ltd Close Options Edit Quote" at bounding box center [784, 16] width 1568 height 33
click at [1499, 15] on ul "Close Options Edit Quote" at bounding box center [1468, 16] width 200 height 18
click at [1516, 18] on button "Edit Quote" at bounding box center [1528, 16] width 55 height 16
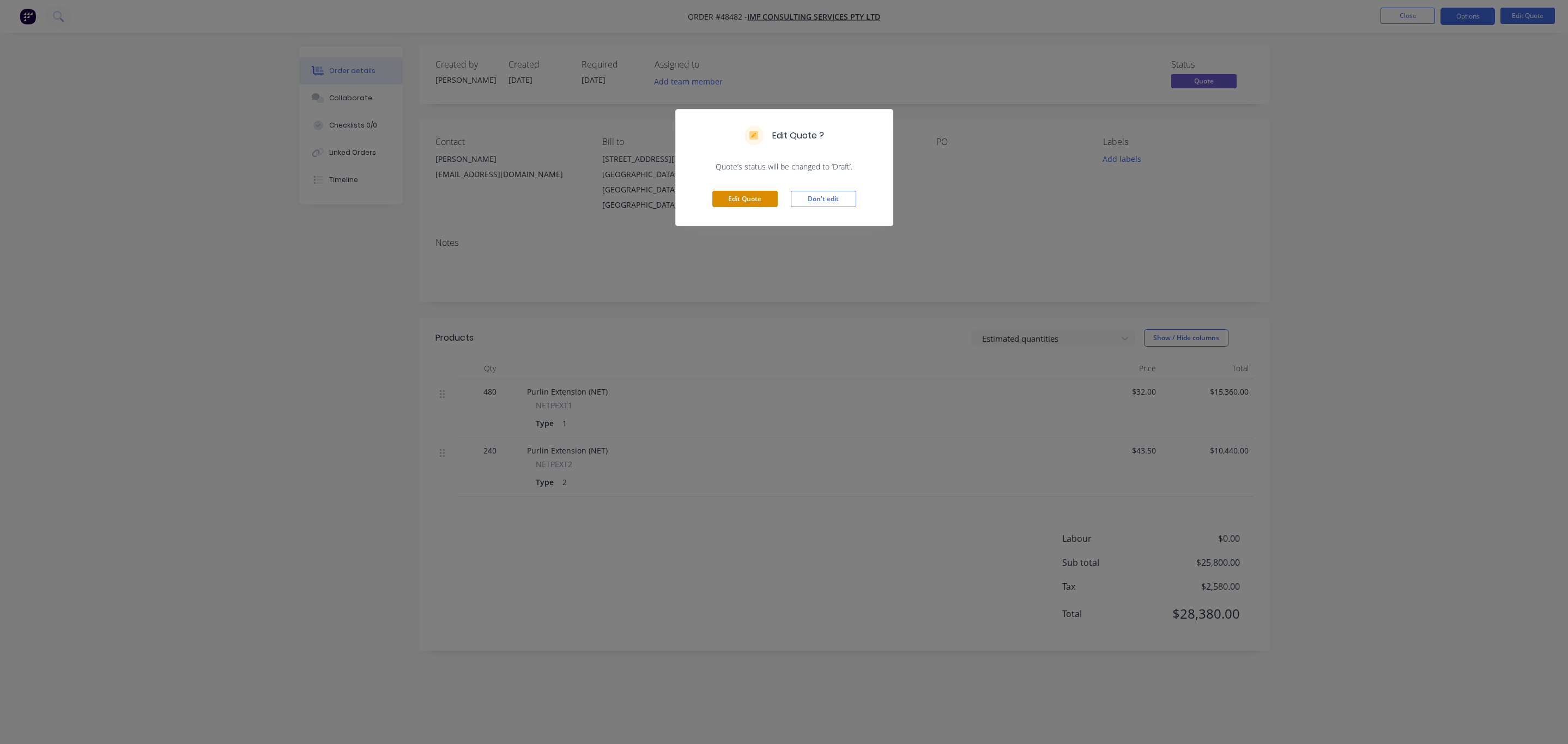
click at [743, 200] on button "Edit Quote" at bounding box center [744, 198] width 65 height 16
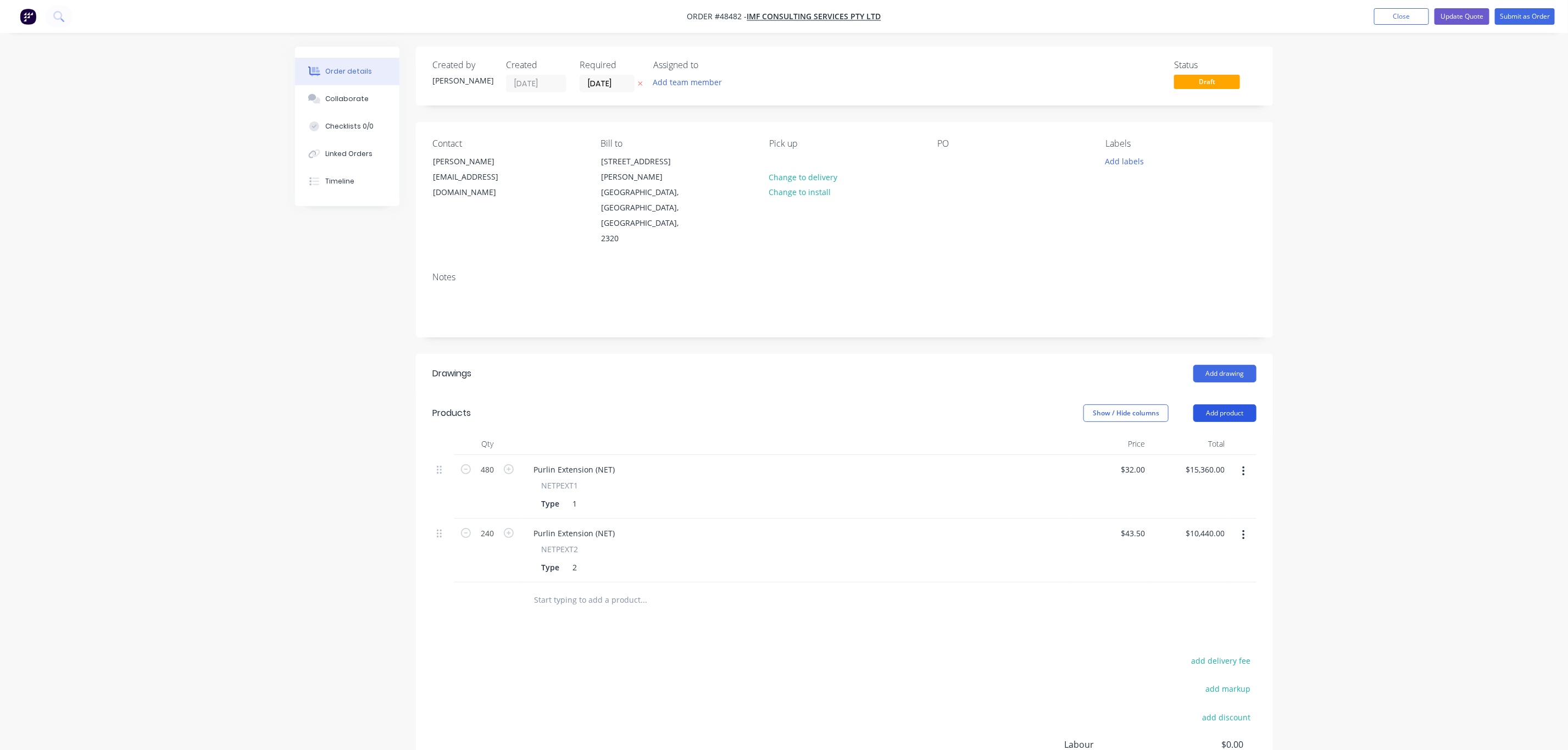
click at [1207, 404] on button "Add product" at bounding box center [1225, 413] width 63 height 18
click at [1173, 433] on div "Product catalogue" at bounding box center [1205, 441] width 85 height 16
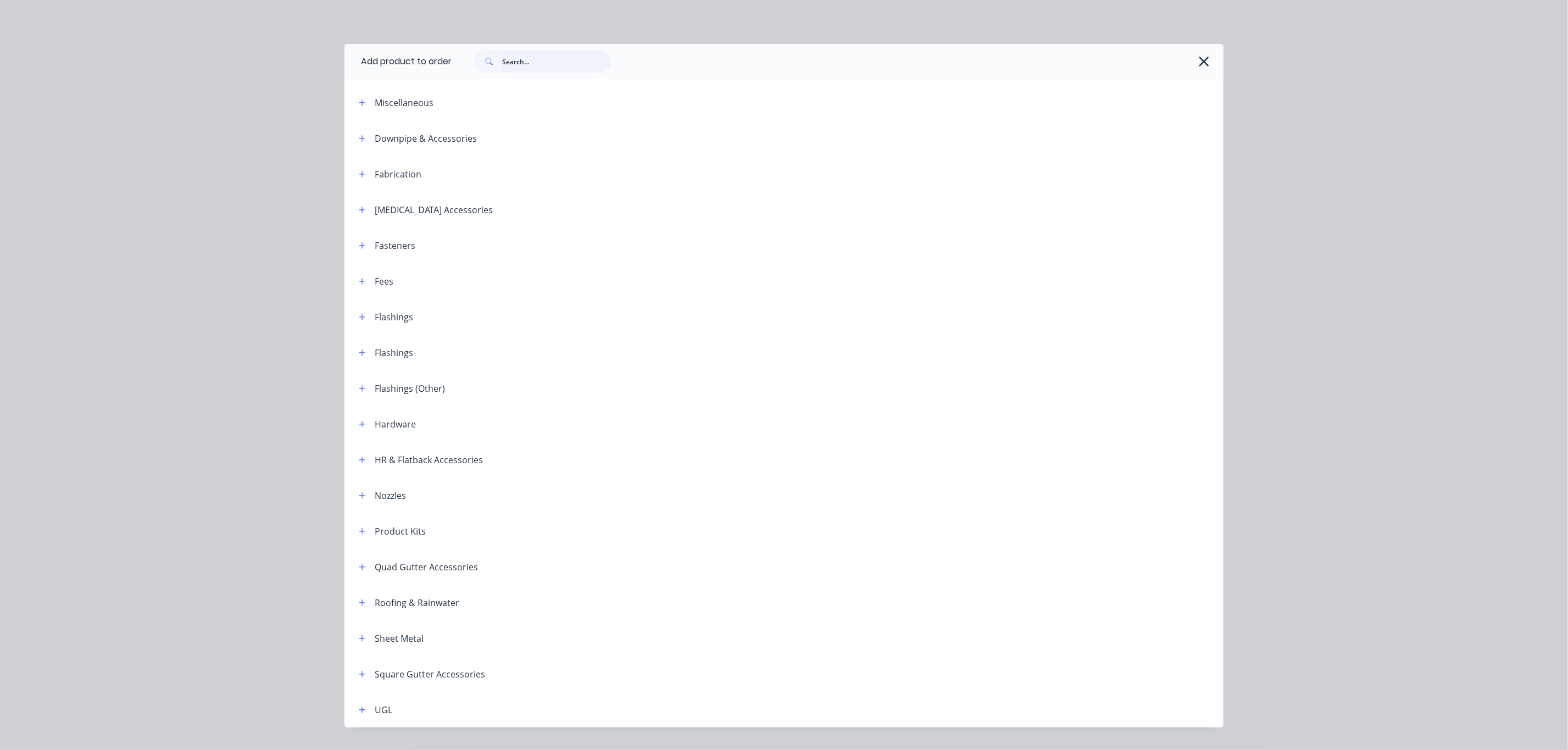
click at [543, 71] on input "text" at bounding box center [556, 61] width 109 height 22
type input "purlin"
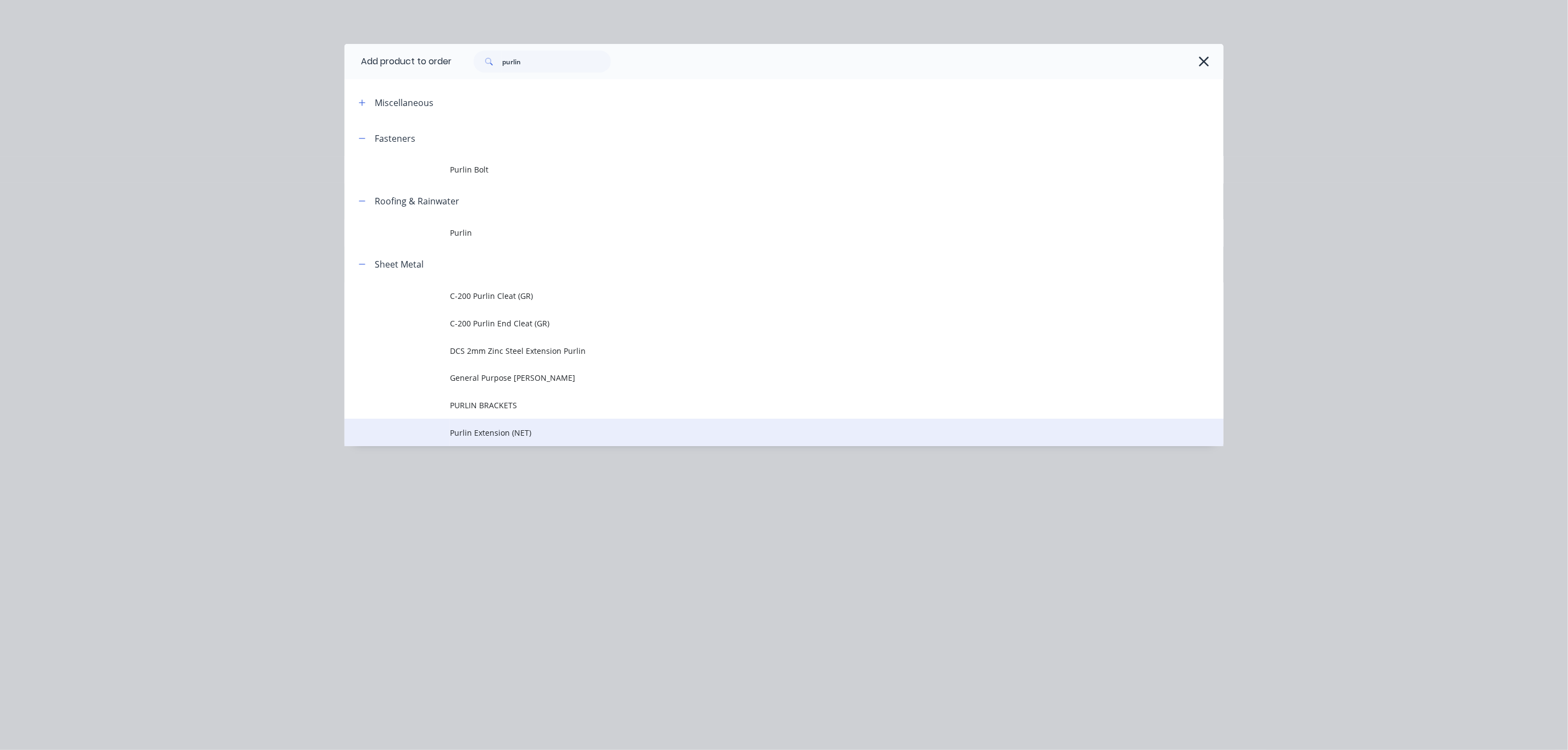
click at [551, 437] on span "Purlin Extension (NET)" at bounding box center [759, 433] width 619 height 12
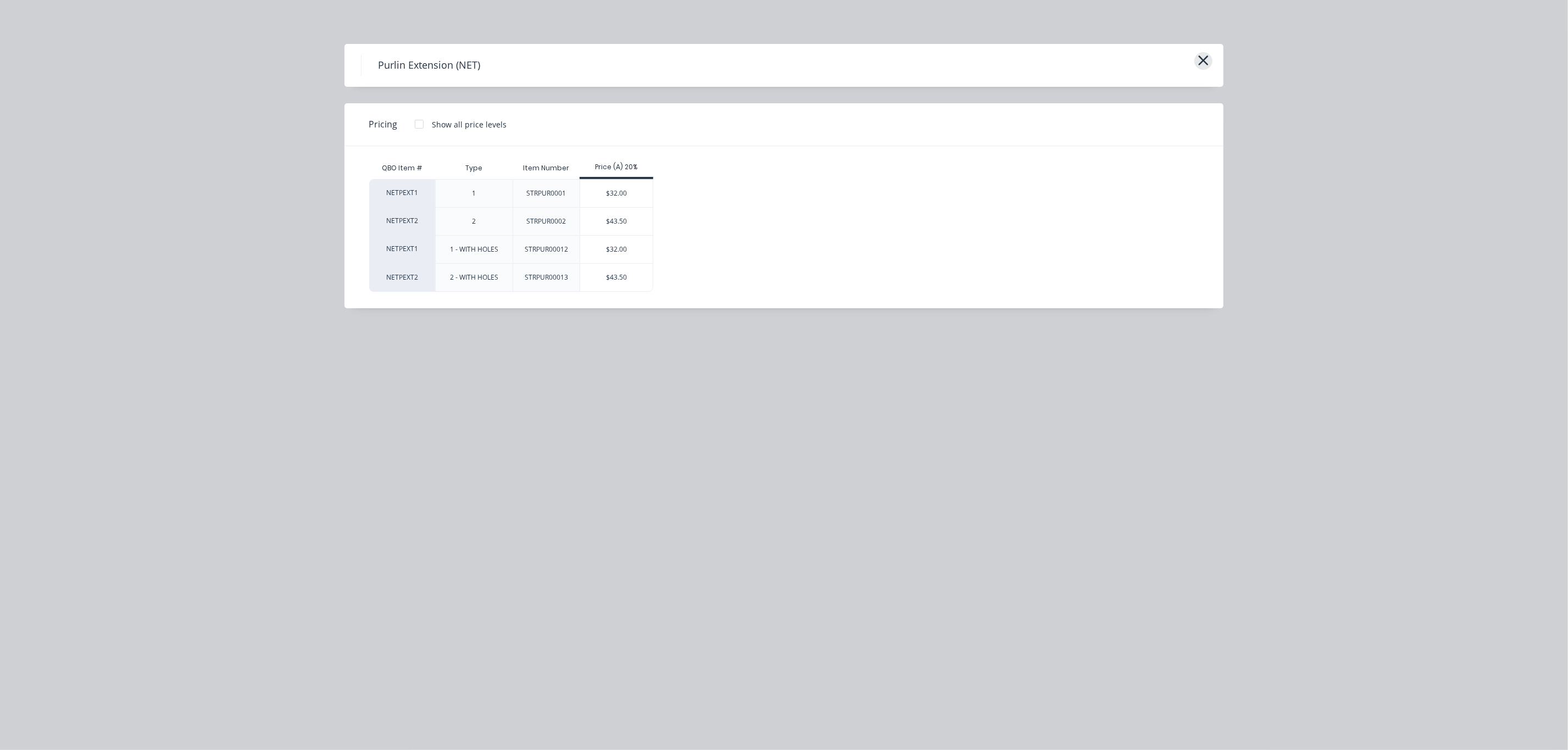
click at [1210, 66] on button "button" at bounding box center [1204, 61] width 18 height 18
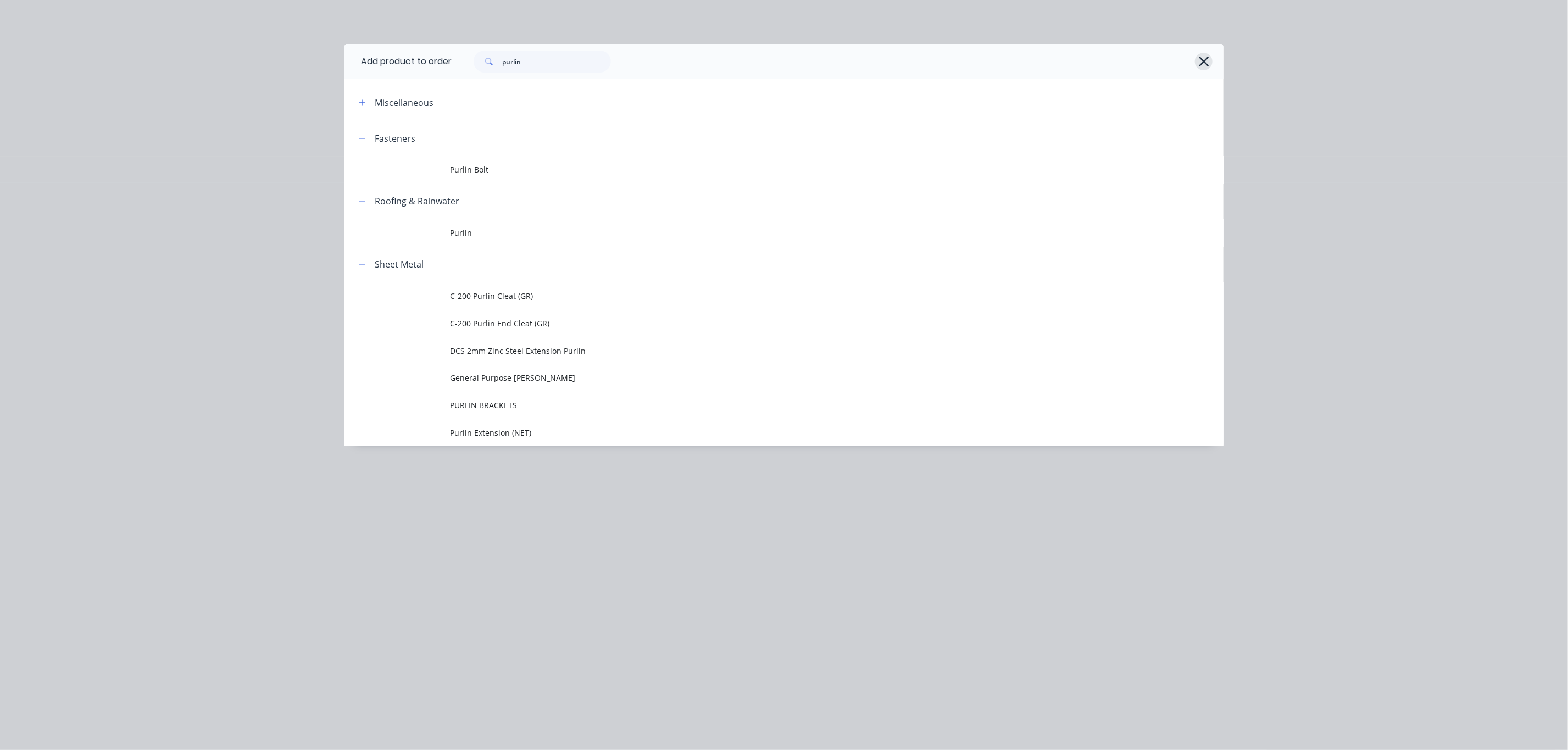
click at [1205, 60] on icon "button" at bounding box center [1204, 61] width 10 height 10
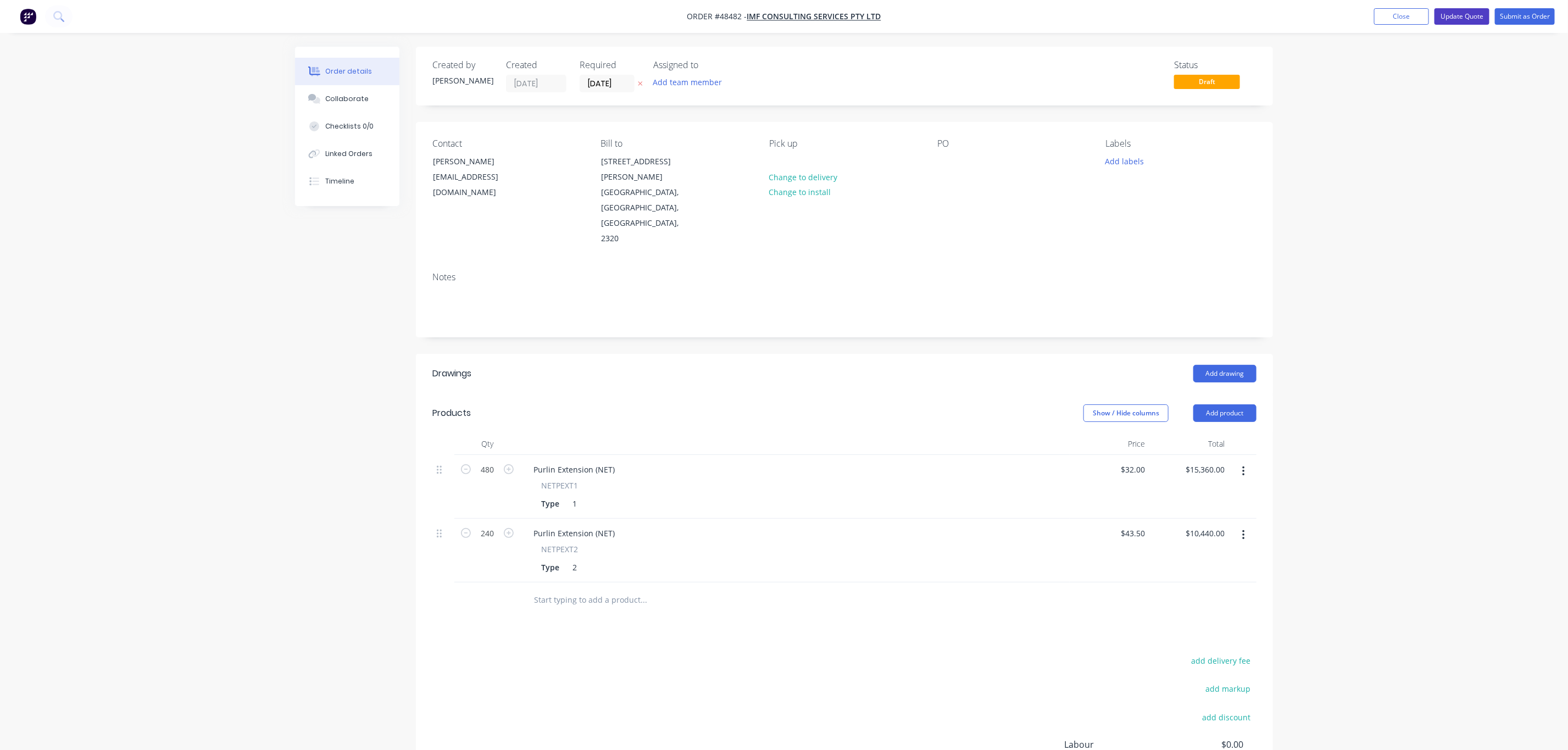
click at [1462, 15] on button "Update Quote" at bounding box center [1462, 16] width 55 height 17
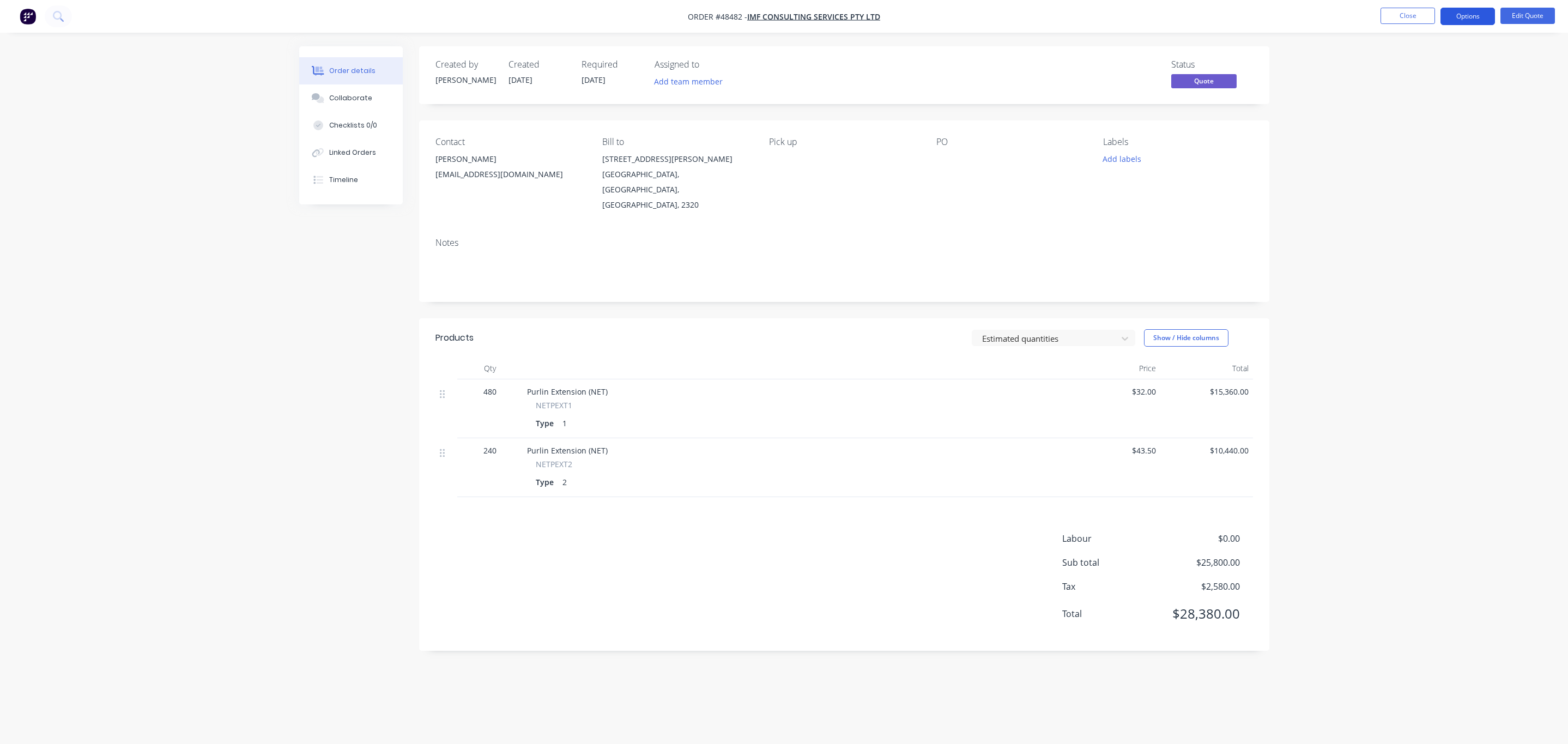
click at [1467, 23] on button "Options" at bounding box center [1468, 16] width 55 height 18
click at [1312, 5] on nav "Order #48482 - IMF CONSULTING SERVICES Pty Ltd Close Options Edit Quote" at bounding box center [784, 16] width 1568 height 33
click at [1418, 10] on button "Close" at bounding box center [1408, 16] width 55 height 16
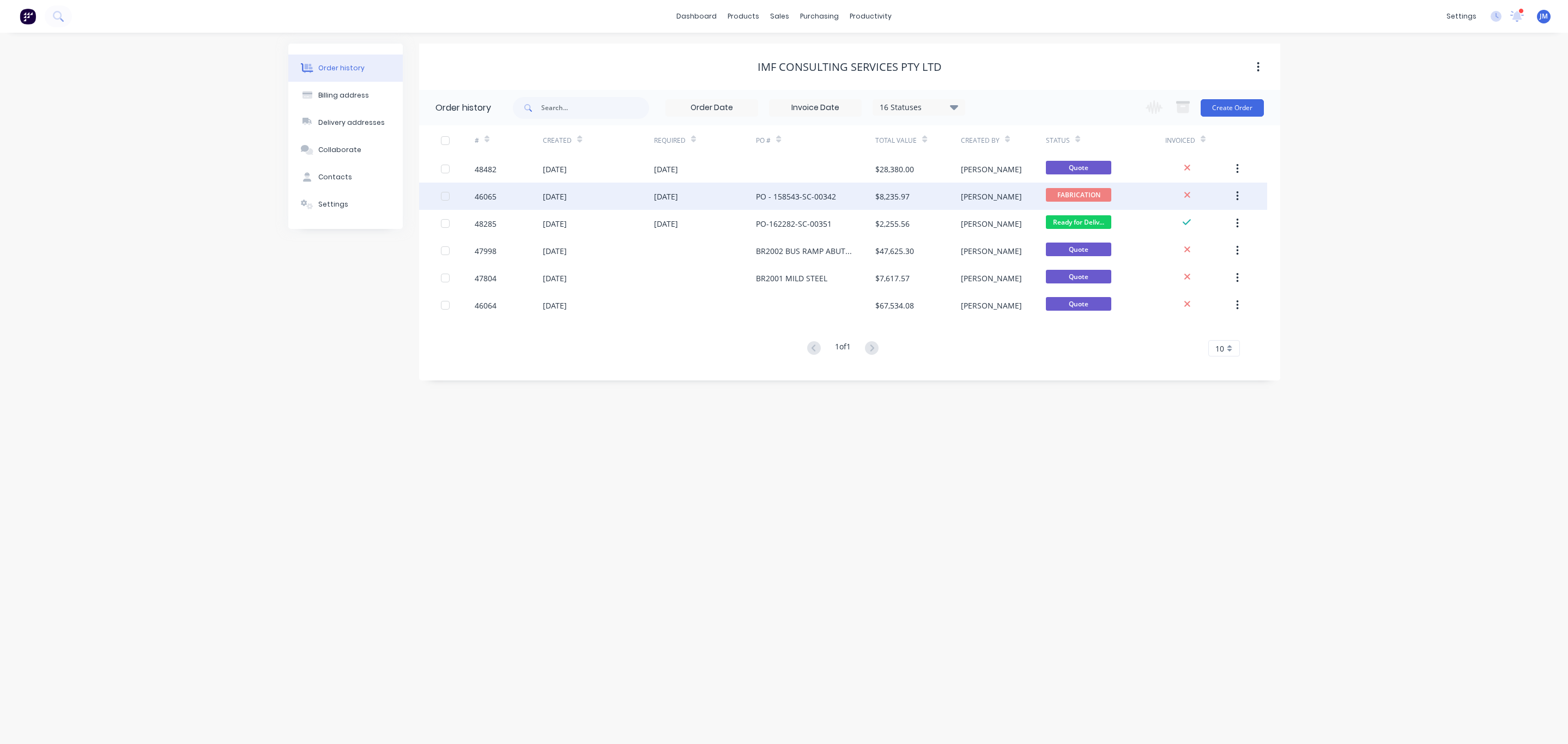
click at [854, 190] on div "PO - 158543-SC-00342" at bounding box center [816, 196] width 119 height 27
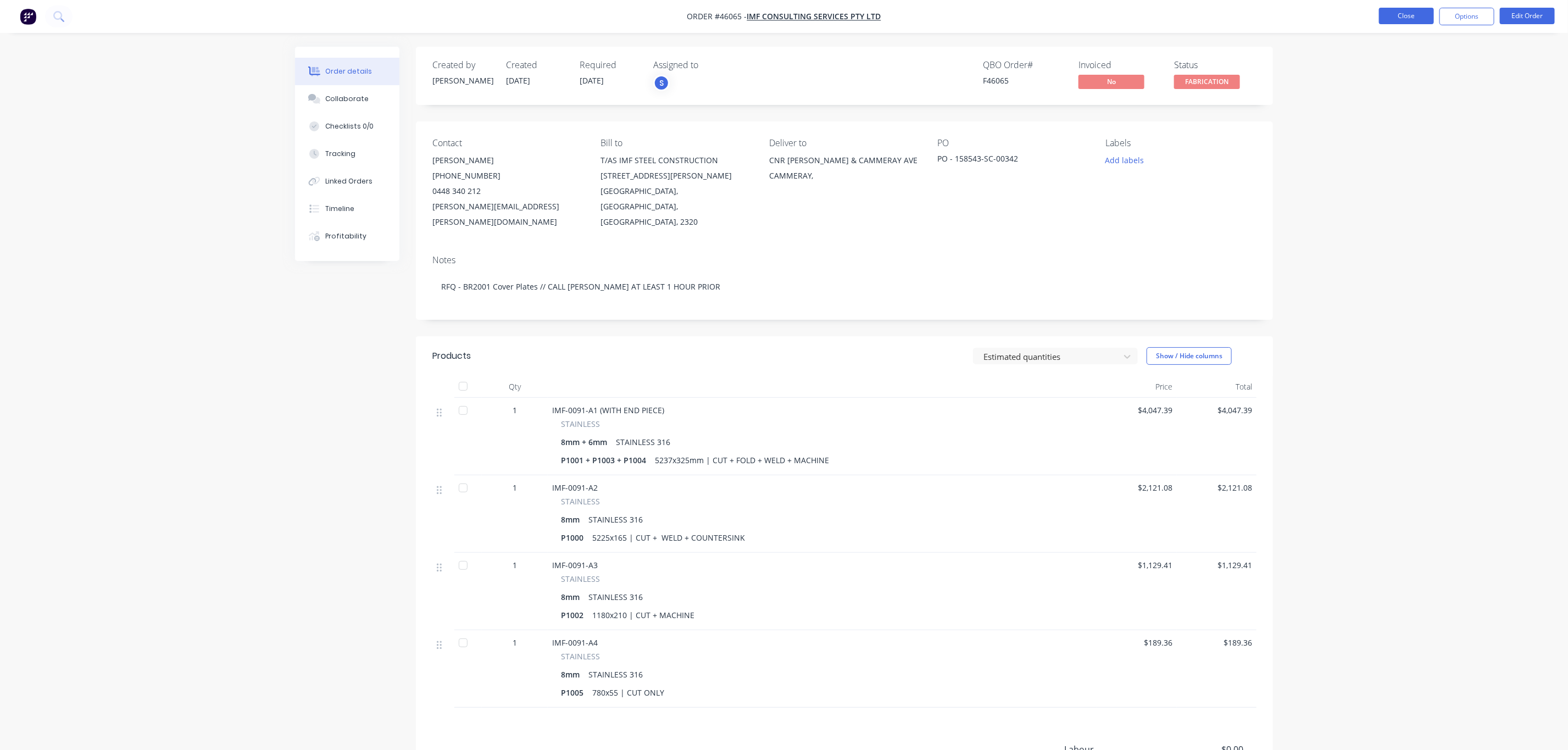
click at [1412, 17] on button "Close" at bounding box center [1407, 16] width 55 height 17
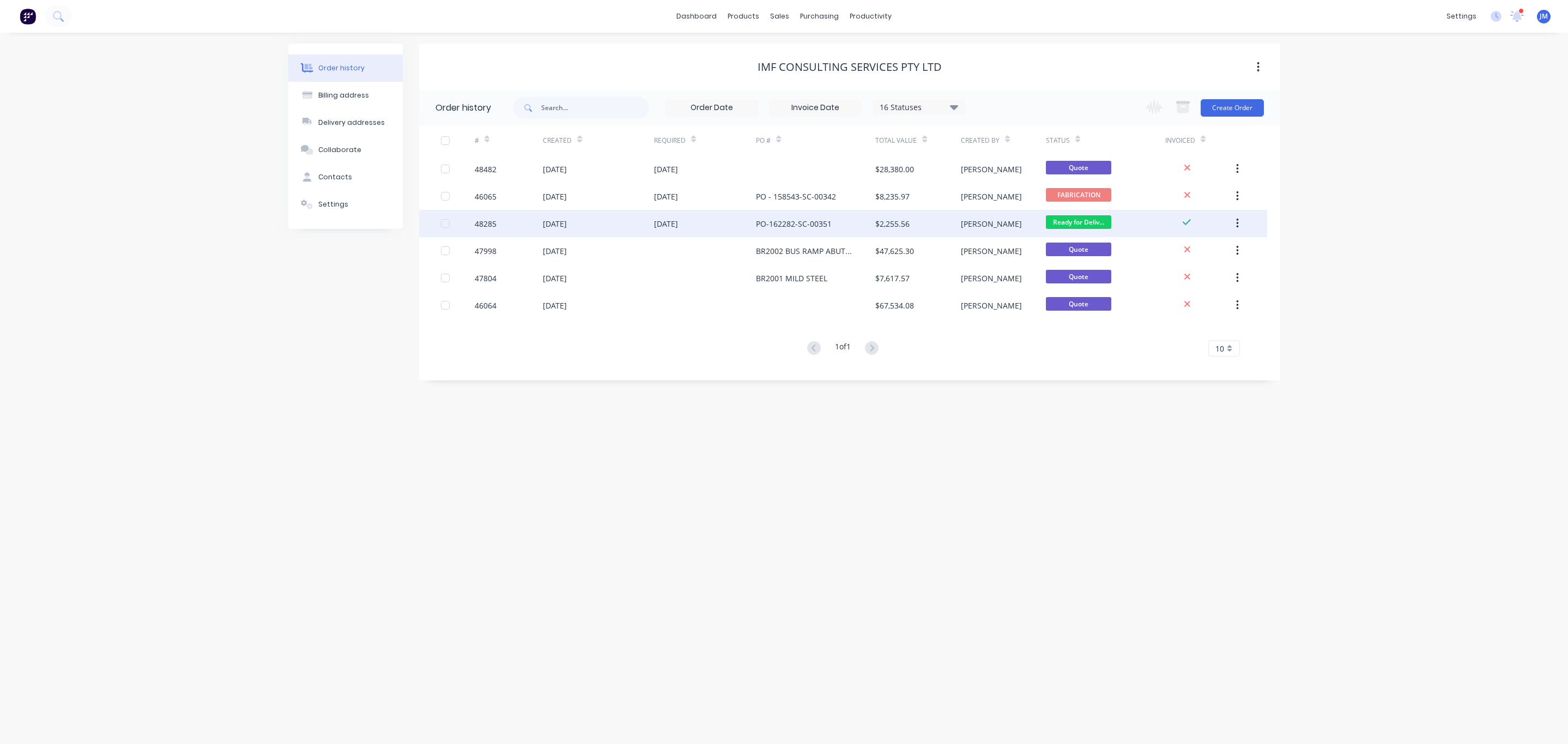
click at [951, 216] on div "$2,255.56" at bounding box center [918, 223] width 85 height 27
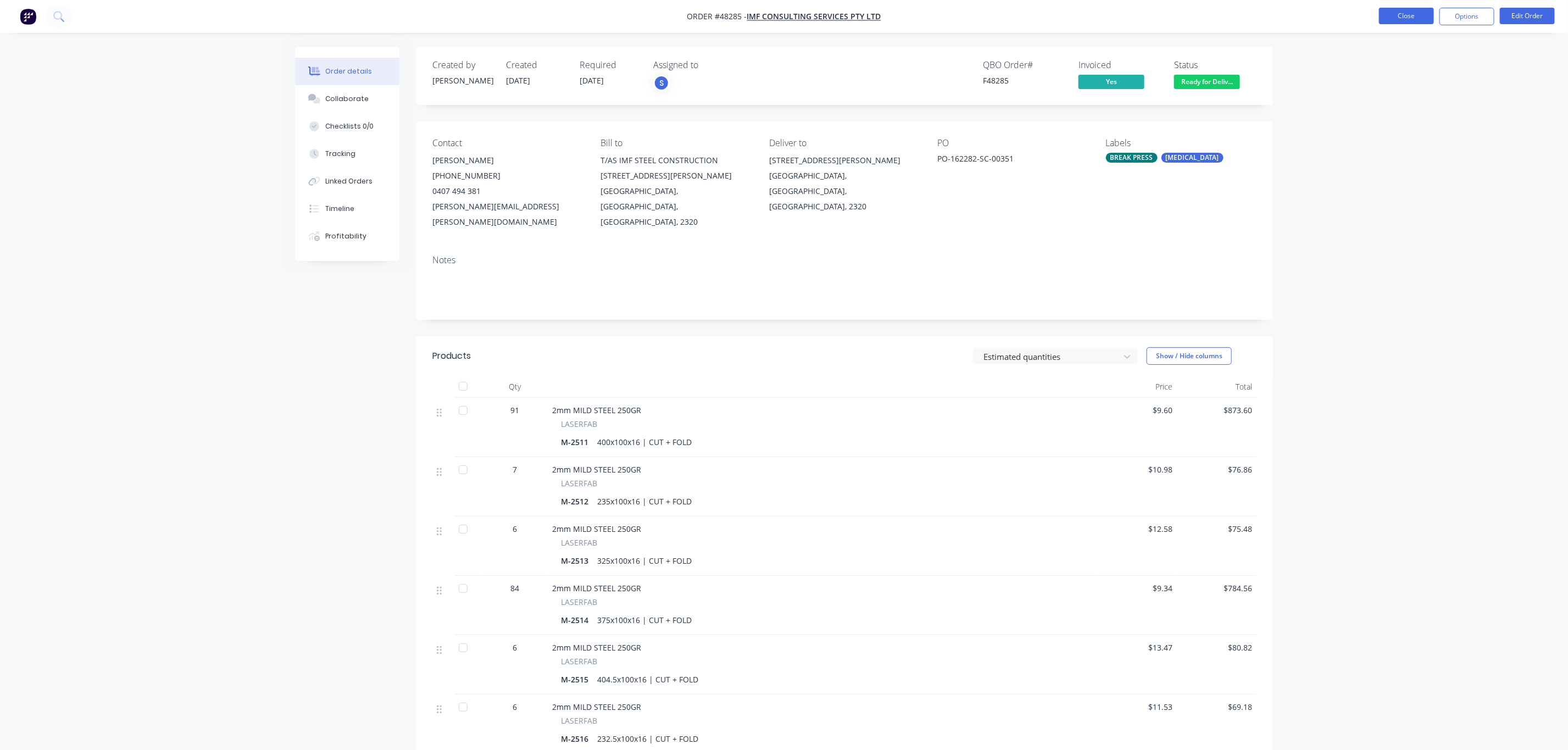
click at [1423, 13] on button "Close" at bounding box center [1407, 16] width 55 height 17
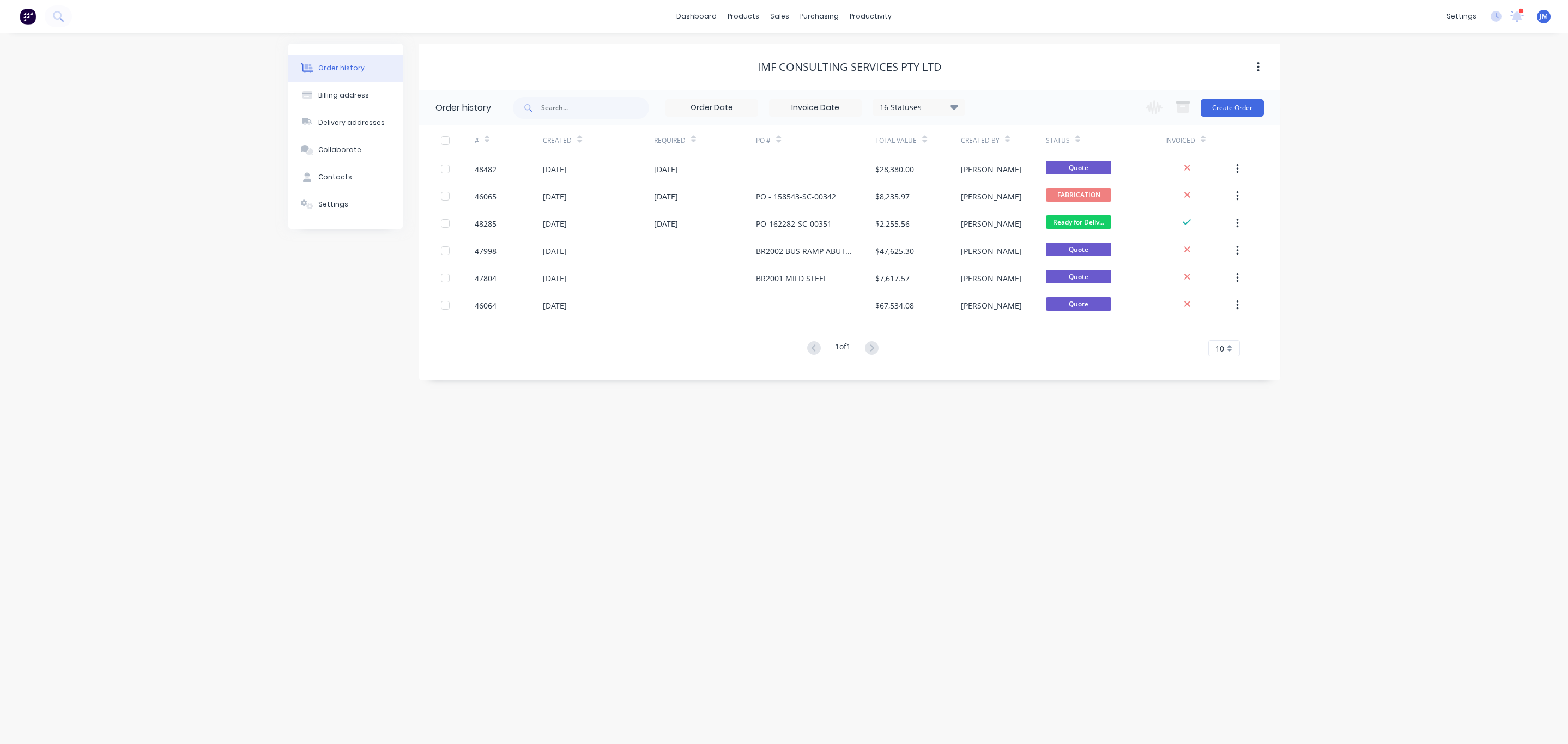
click at [568, 118] on div "16 Statuses Invoice Status Invoiced Not Invoiced Partial Order Status All Archi…" at bounding box center [739, 108] width 452 height 35
click at [570, 113] on input "text" at bounding box center [595, 108] width 108 height 22
type input "purlin"
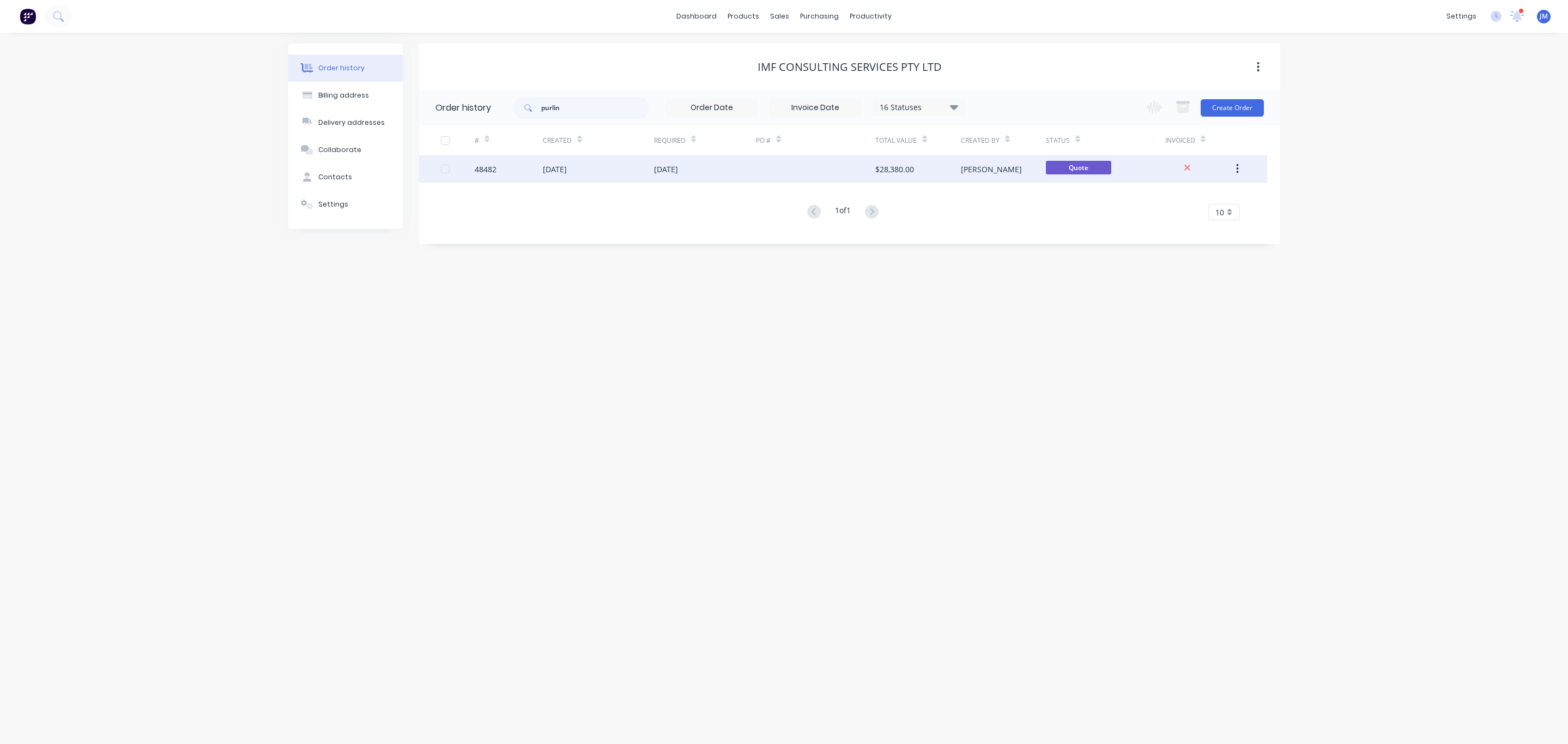
click at [885, 174] on div "$28,380.00" at bounding box center [895, 169] width 39 height 12
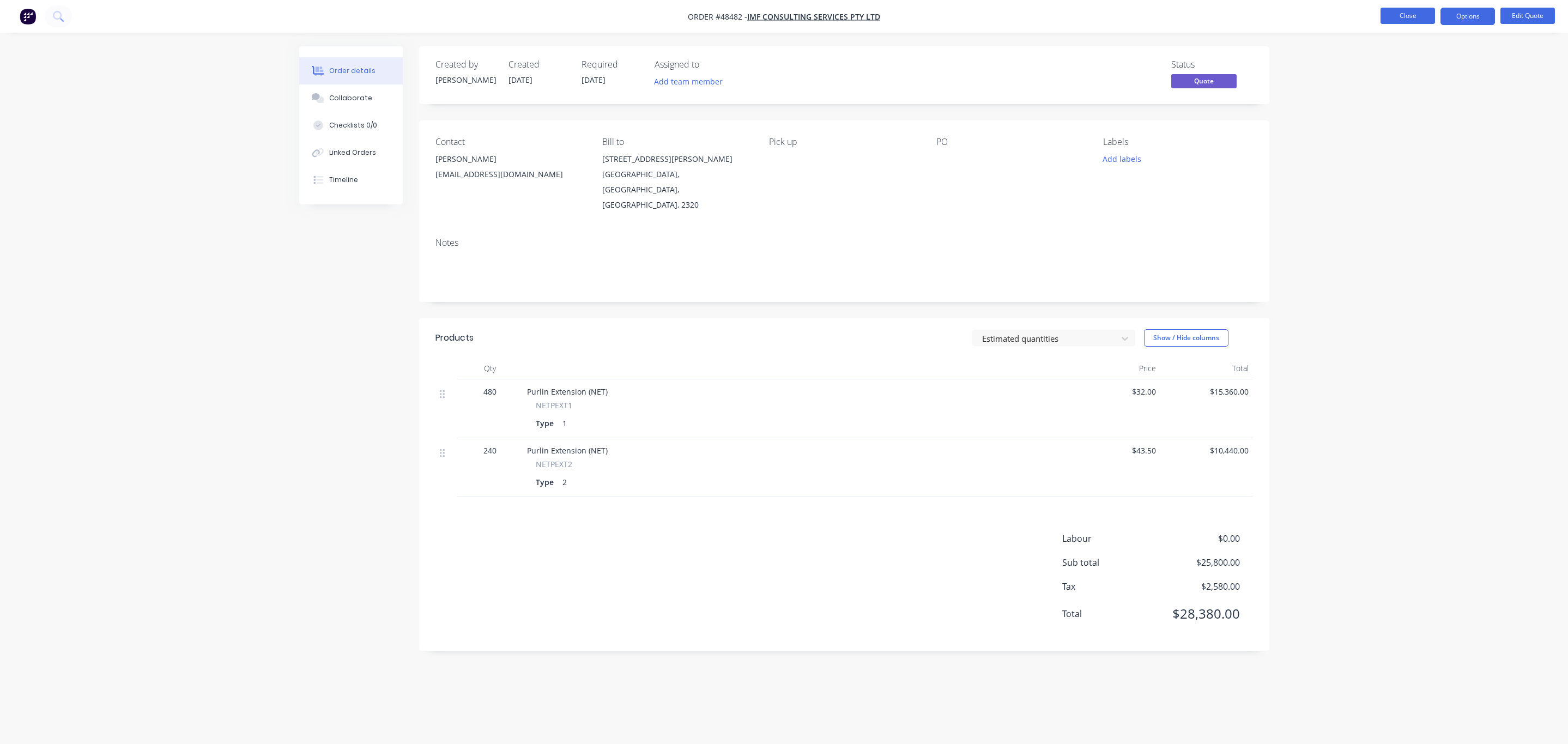
click at [1392, 13] on button "Close" at bounding box center [1408, 16] width 55 height 16
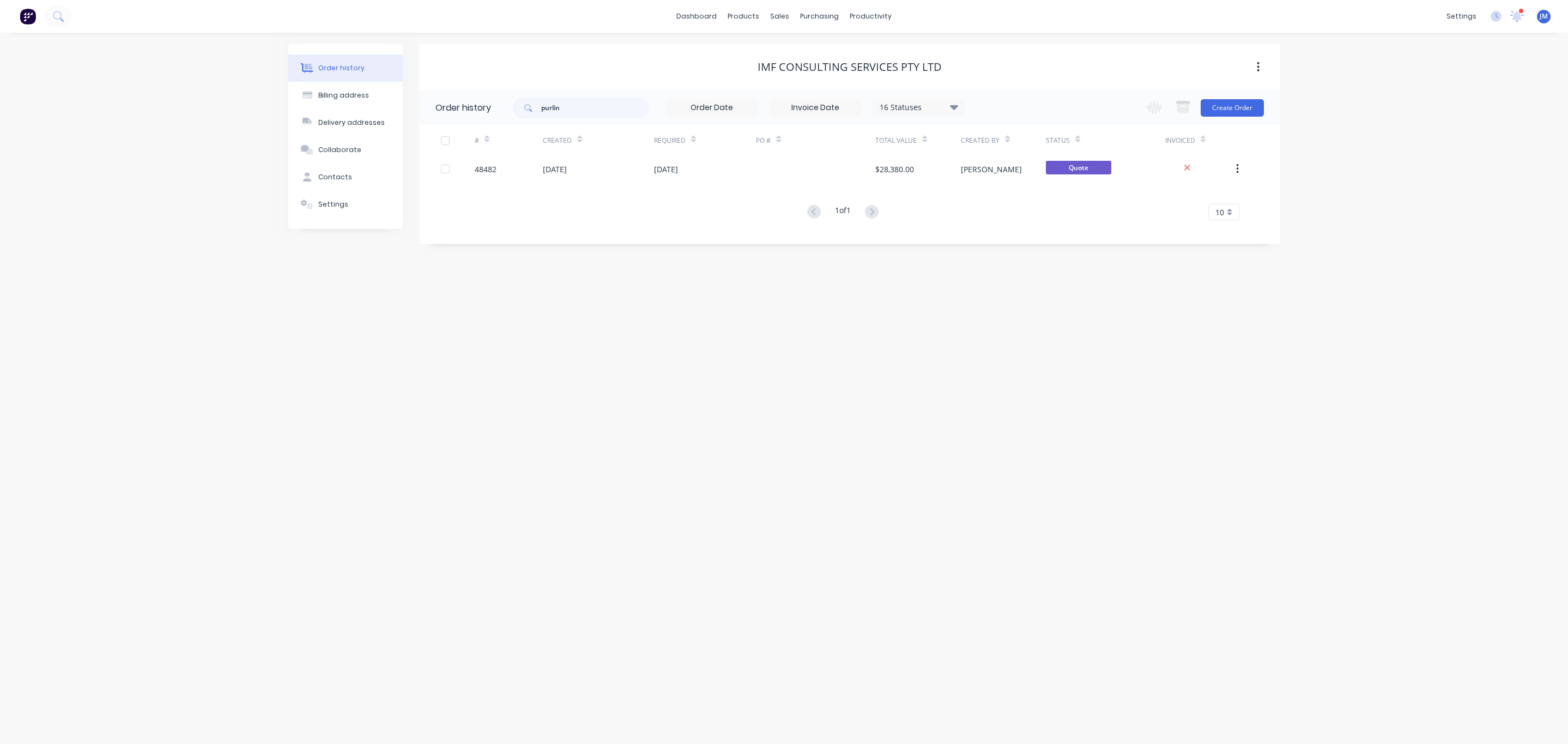
click at [934, 105] on div "16 Statuses" at bounding box center [919, 108] width 91 height 12
click at [1009, 232] on label at bounding box center [1009, 232] width 0 height 0
click at [1009, 239] on input "checkbox" at bounding box center [1013, 237] width 9 height 10
checkbox input "true"
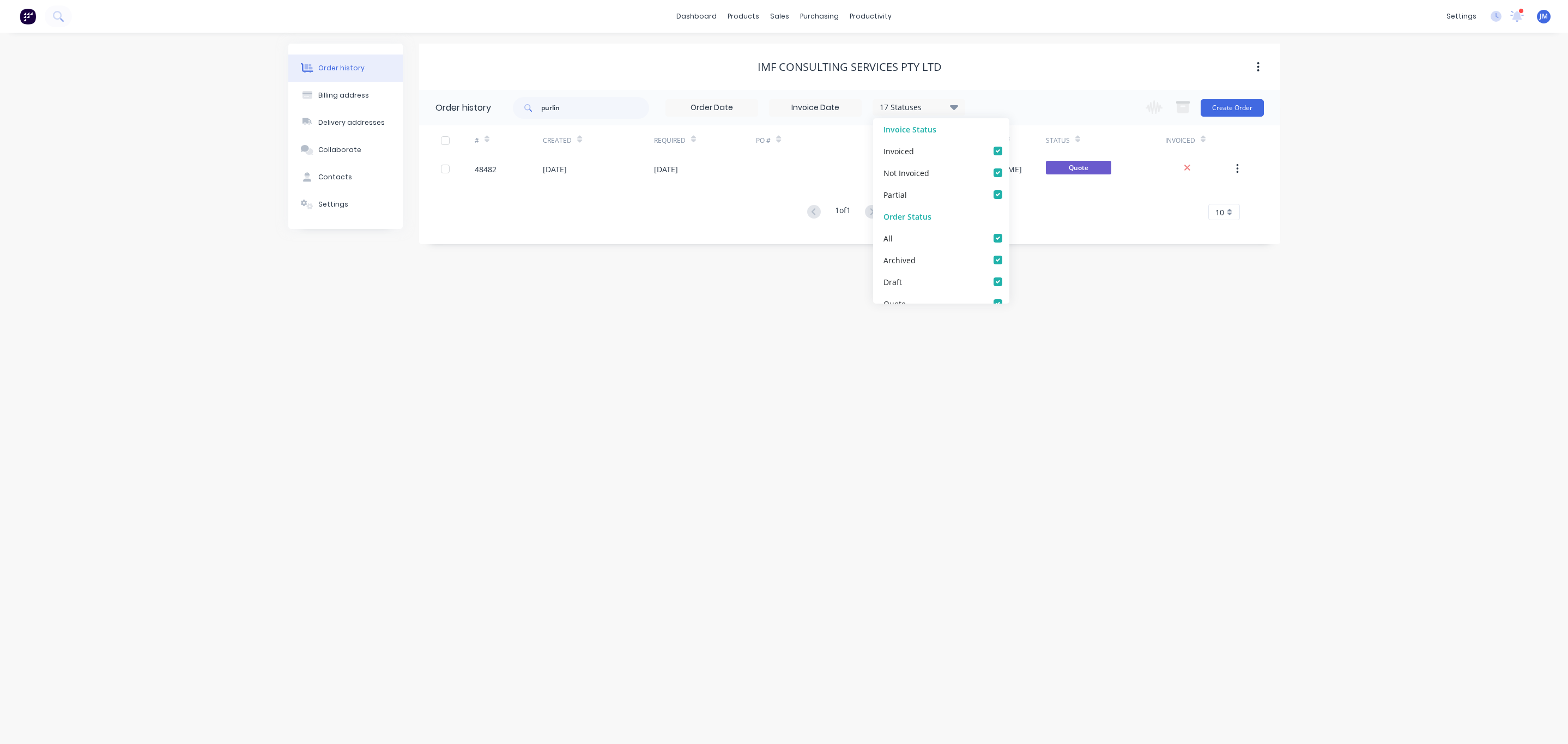
click at [1105, 362] on div "Order history Billing address Delivery addresses Collaborate Contacts Settings …" at bounding box center [784, 388] width 1568 height 711
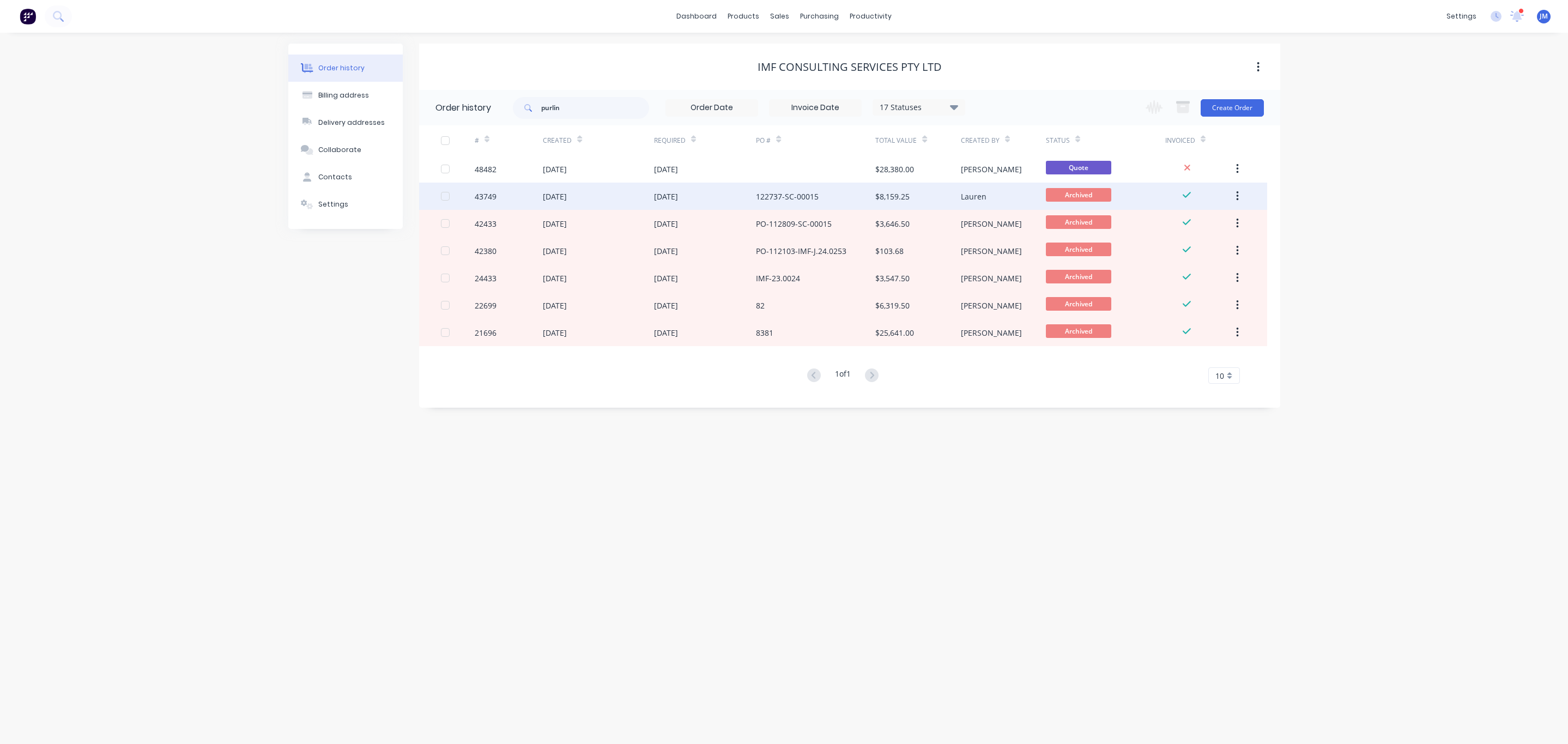
click at [967, 195] on div "Lauren" at bounding box center [974, 196] width 26 height 12
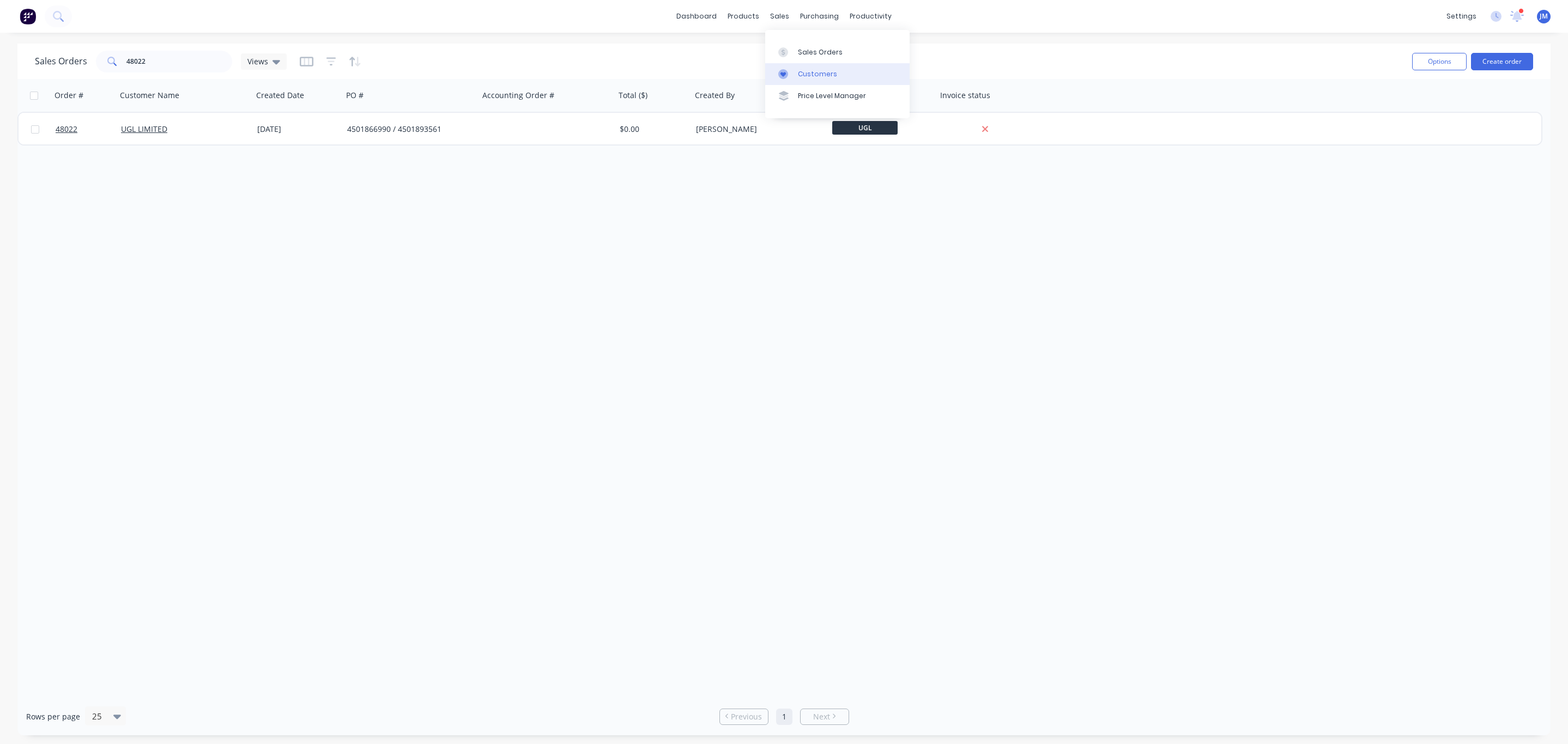
click at [803, 72] on div "Customers" at bounding box center [817, 74] width 39 height 10
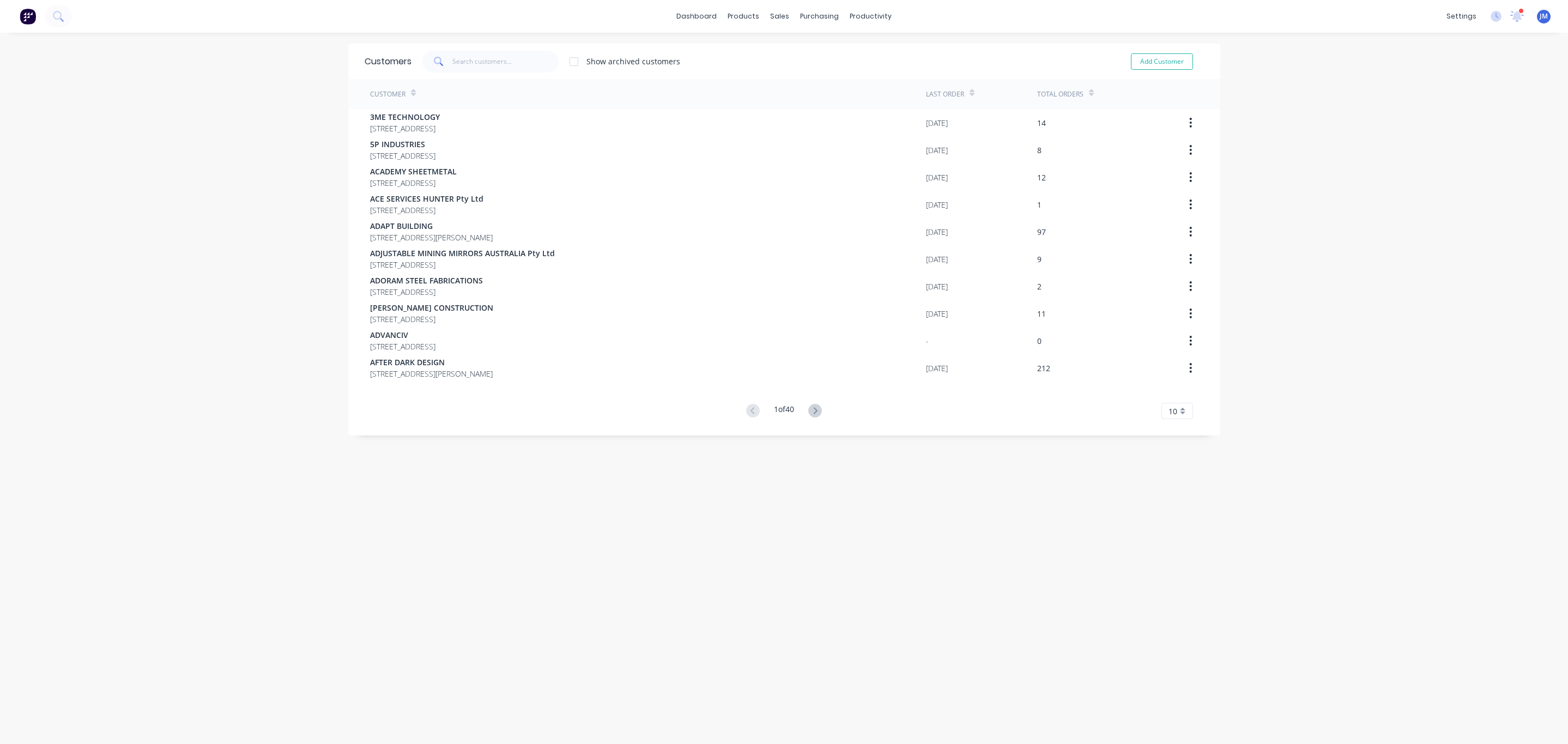
drag, startPoint x: 391, startPoint y: 65, endPoint x: 424, endPoint y: 65, distance: 33.0
click at [406, 66] on div "Customers Show archived customers Add Customer" at bounding box center [784, 61] width 872 height 35
drag, startPoint x: 424, startPoint y: 65, endPoint x: 474, endPoint y: 58, distance: 50.5
click at [425, 65] on span at bounding box center [438, 61] width 30 height 22
click at [474, 58] on input "text" at bounding box center [505, 61] width 107 height 22
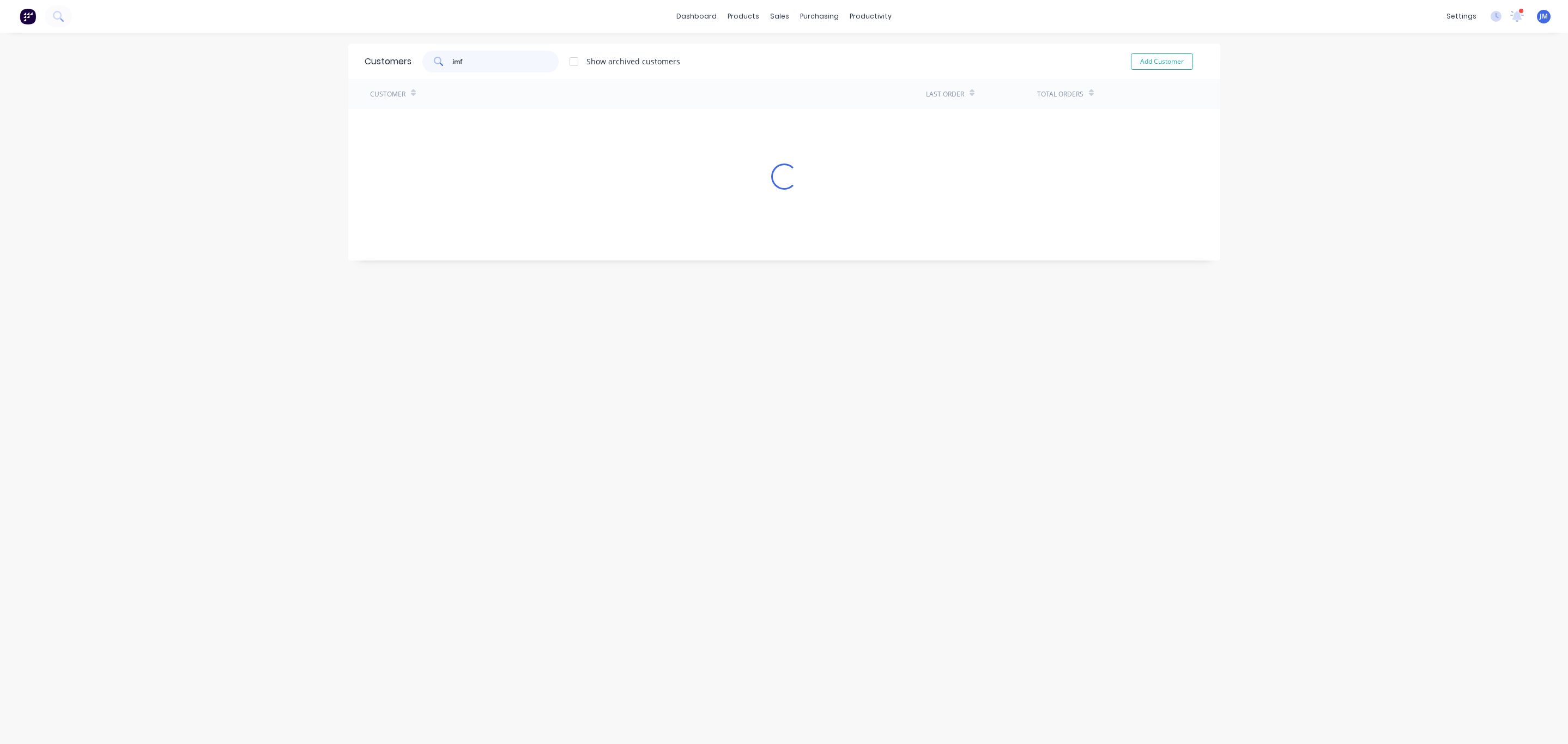
type input "imf"
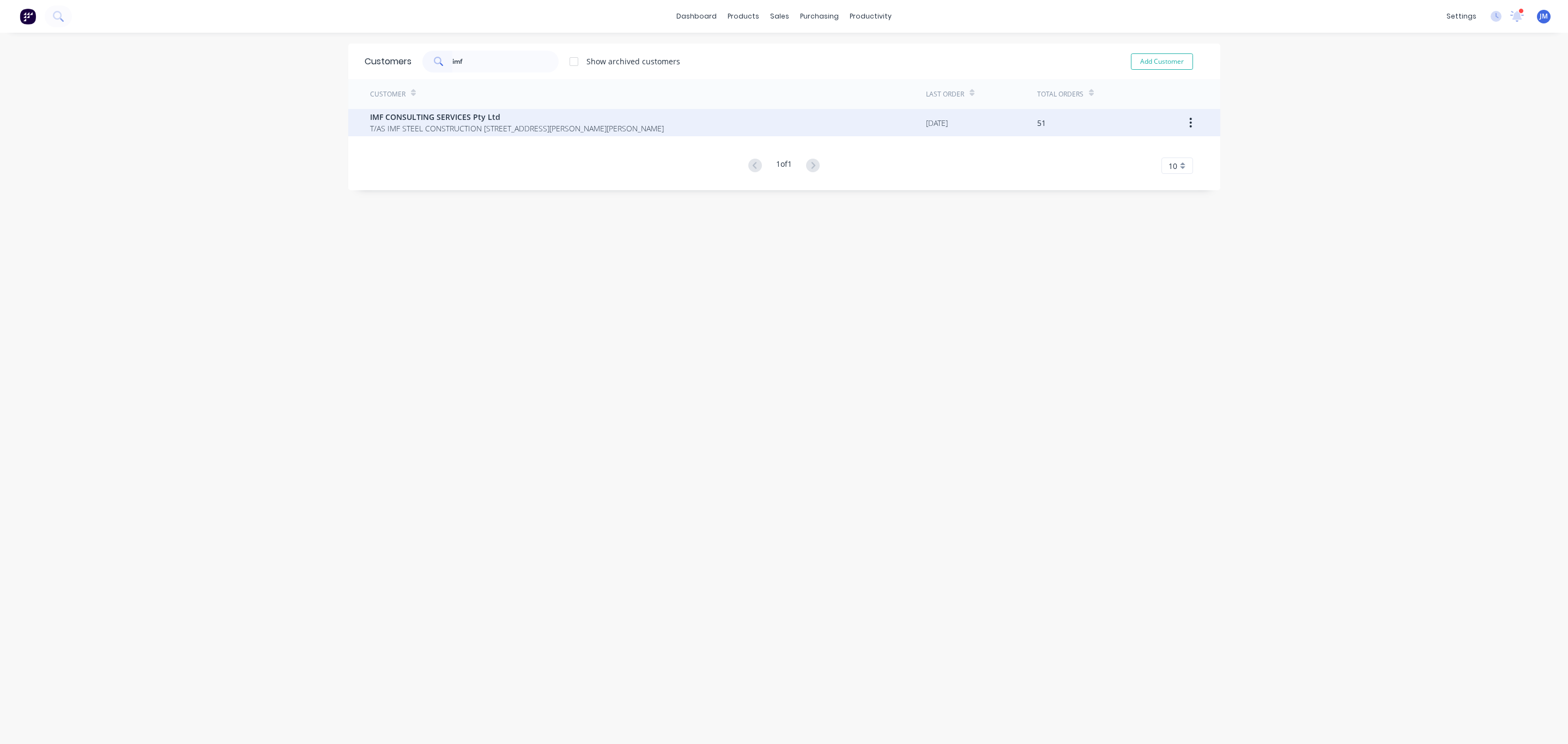
click at [424, 121] on span "IMF CONSULTING SERVICES Pty Ltd" at bounding box center [517, 117] width 294 height 12
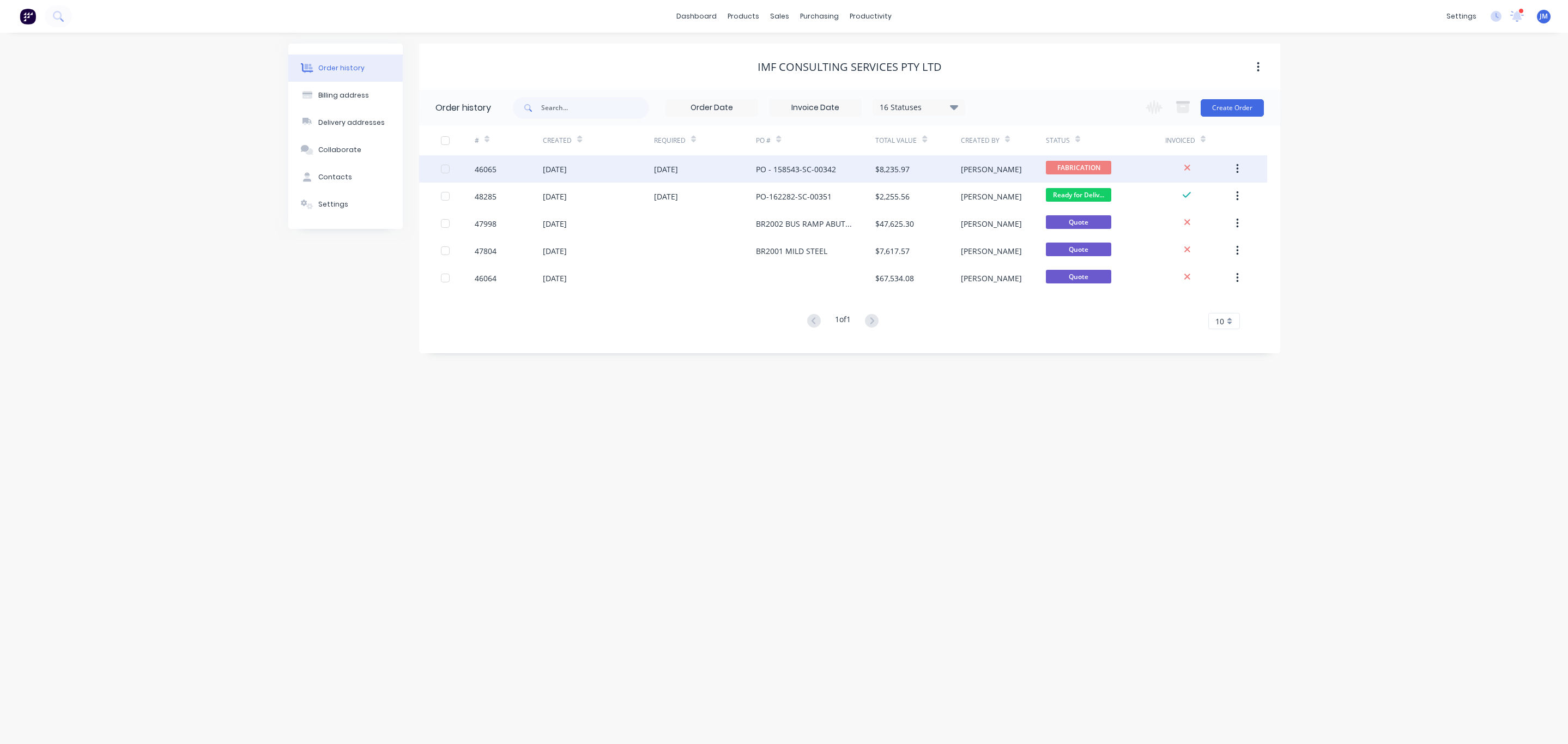
click at [567, 170] on div "[DATE]" at bounding box center [555, 169] width 24 height 12
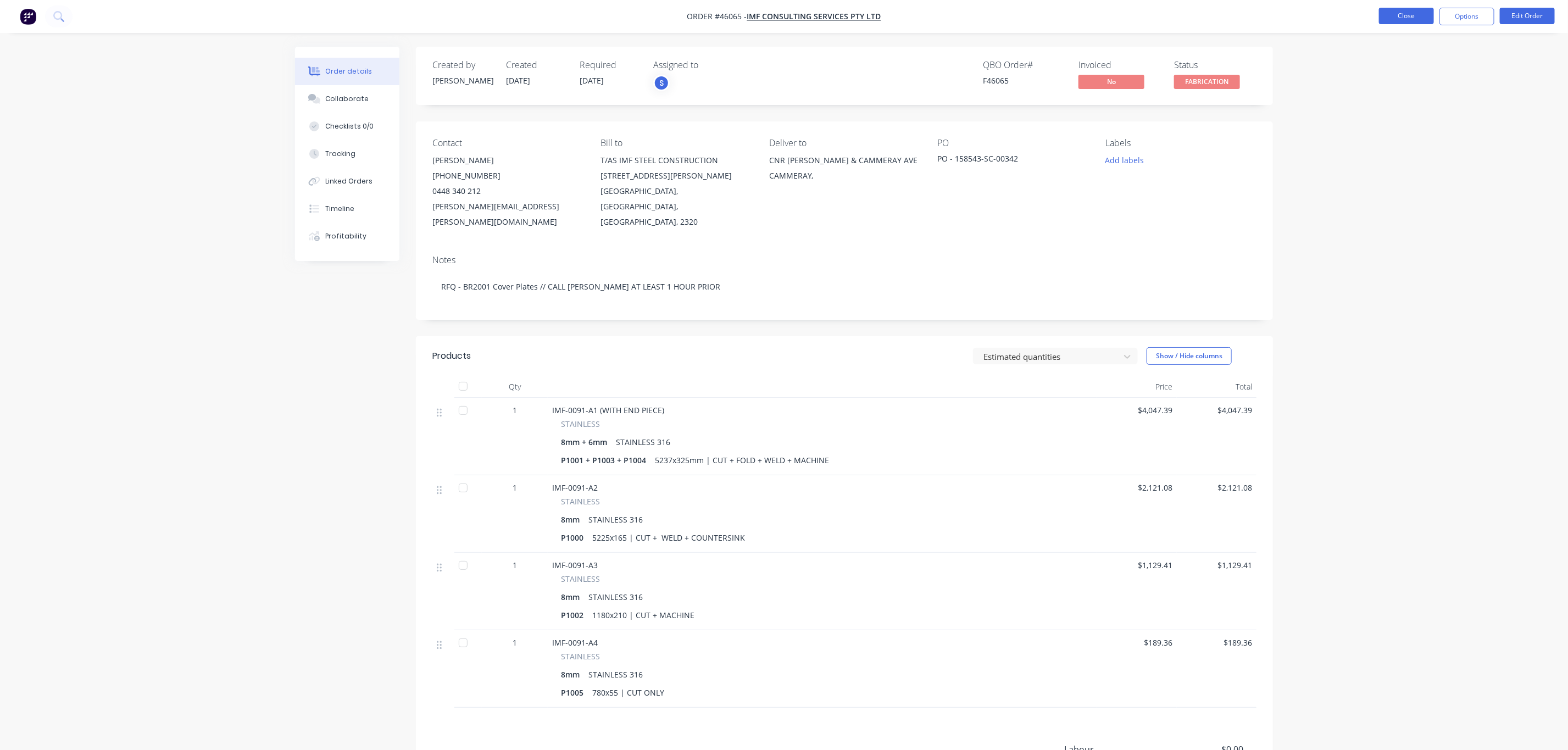
click at [1420, 10] on button "Close" at bounding box center [1407, 16] width 55 height 17
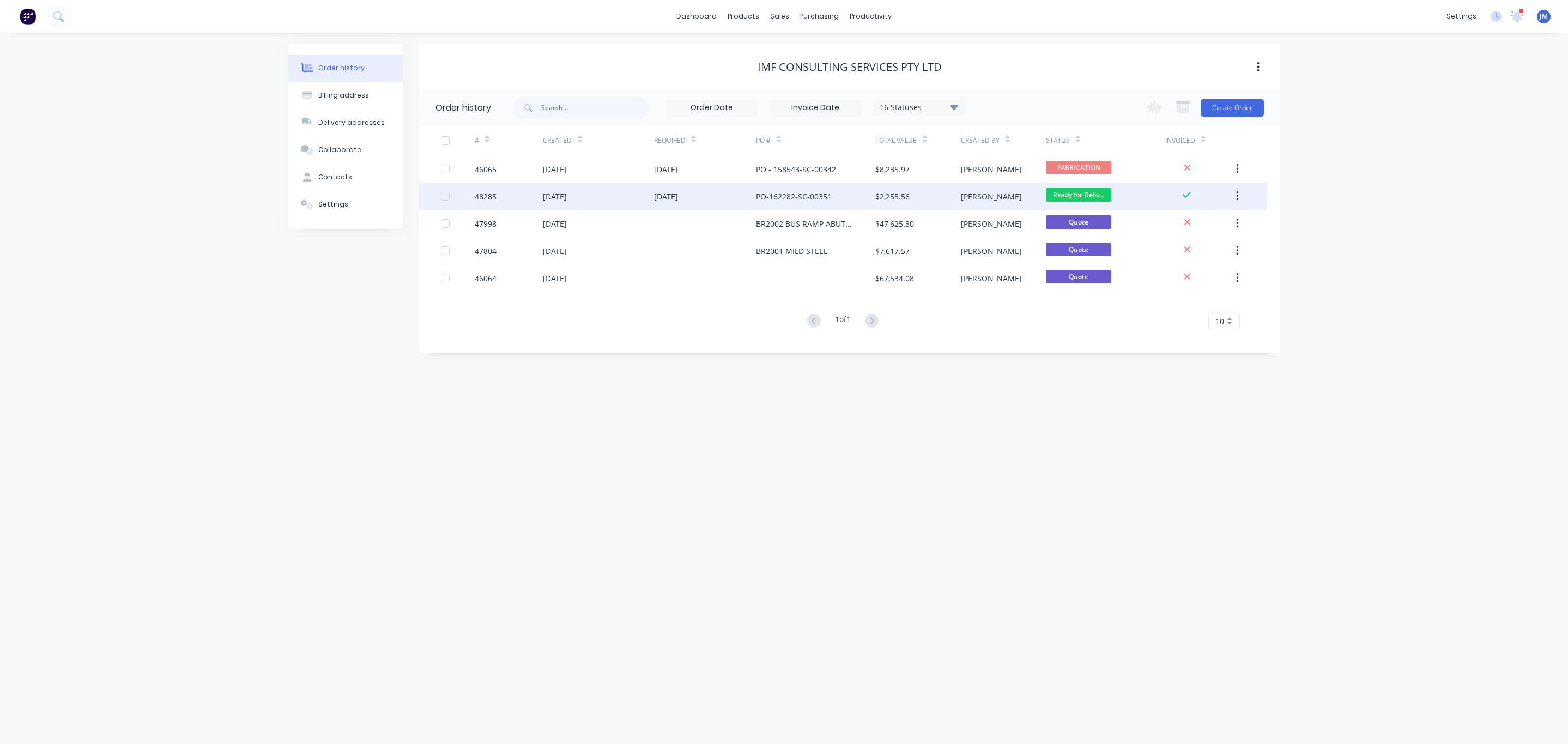
click at [706, 200] on div "[DATE]" at bounding box center [705, 196] width 102 height 27
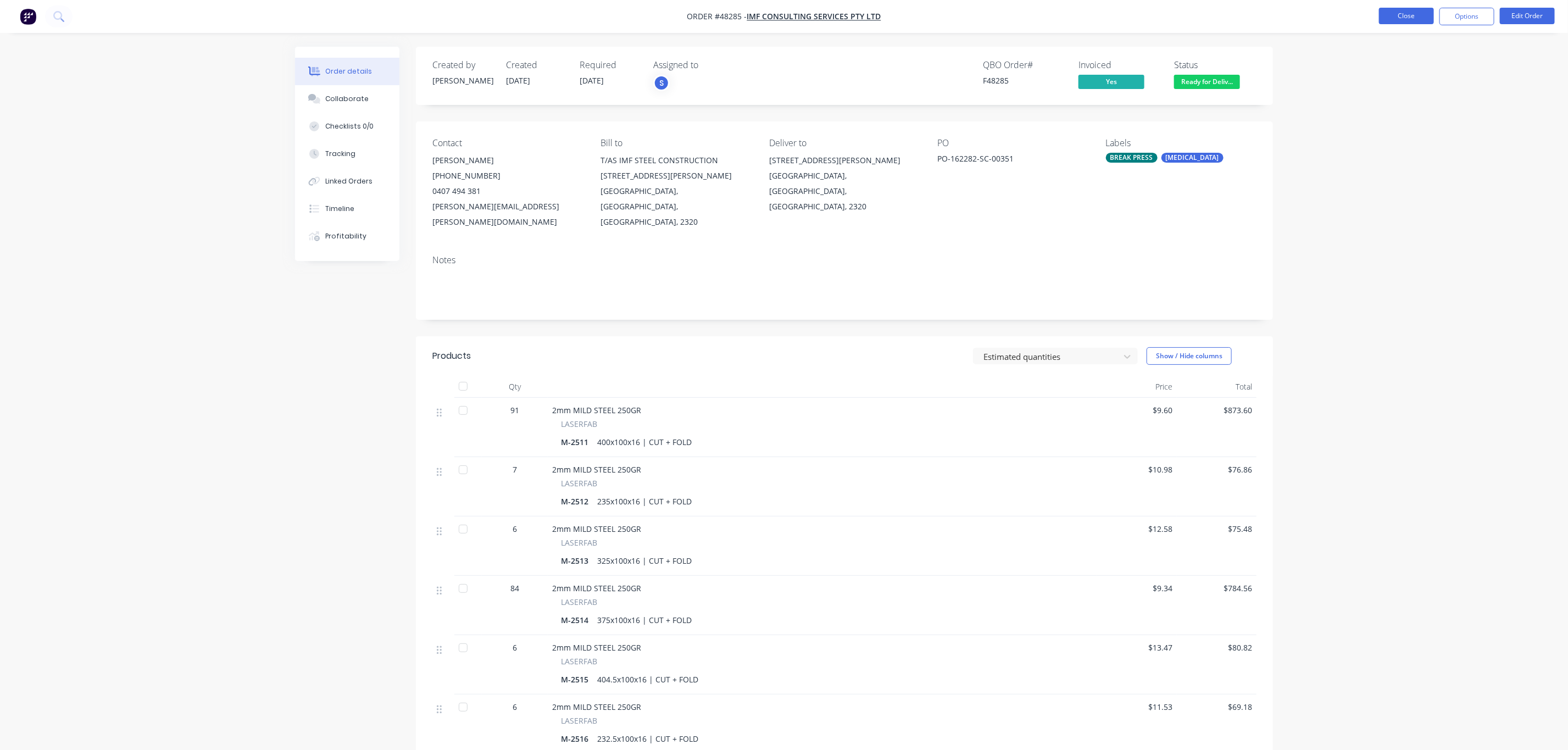
click at [1406, 17] on button "Close" at bounding box center [1407, 16] width 55 height 17
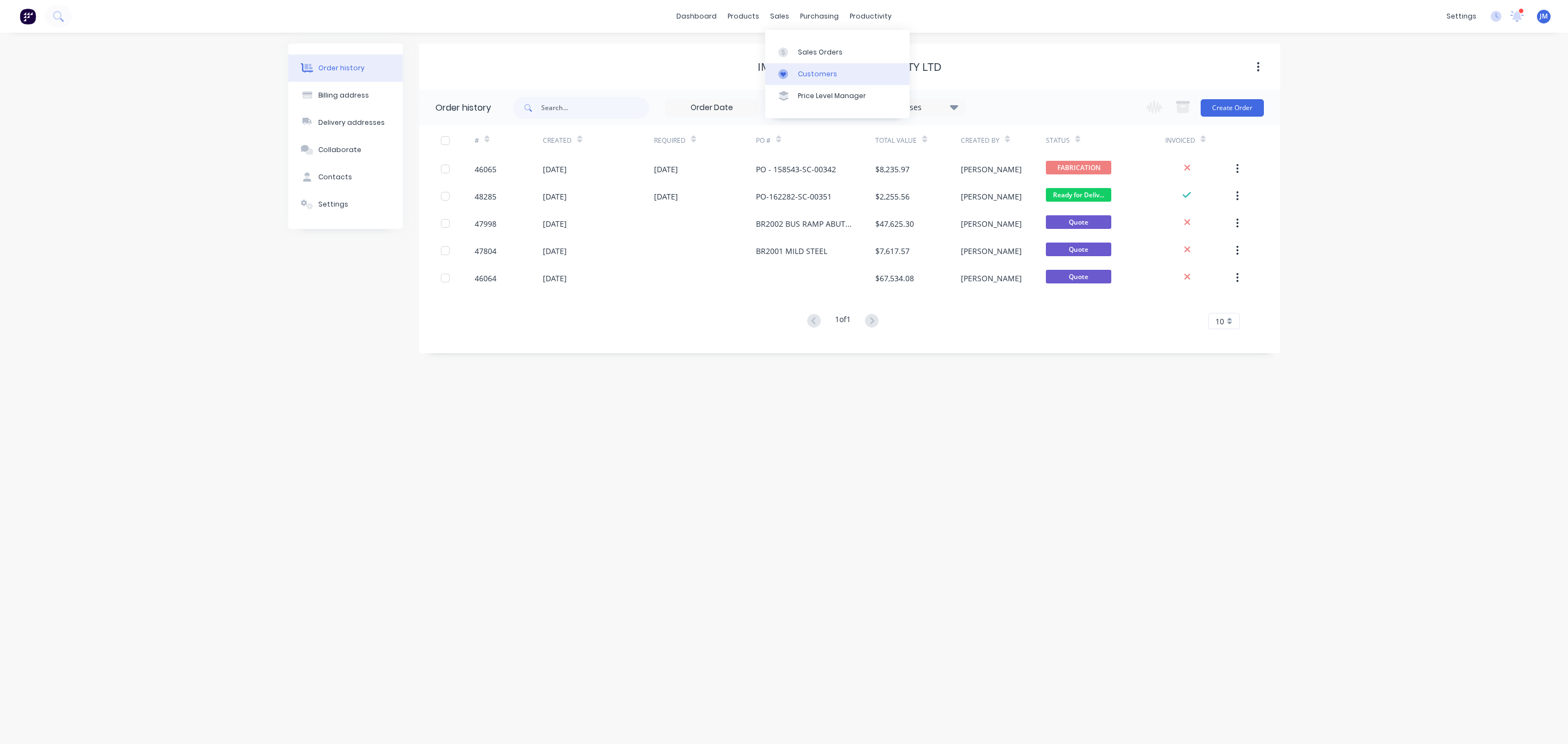
click at [792, 72] on div at bounding box center [786, 74] width 16 height 10
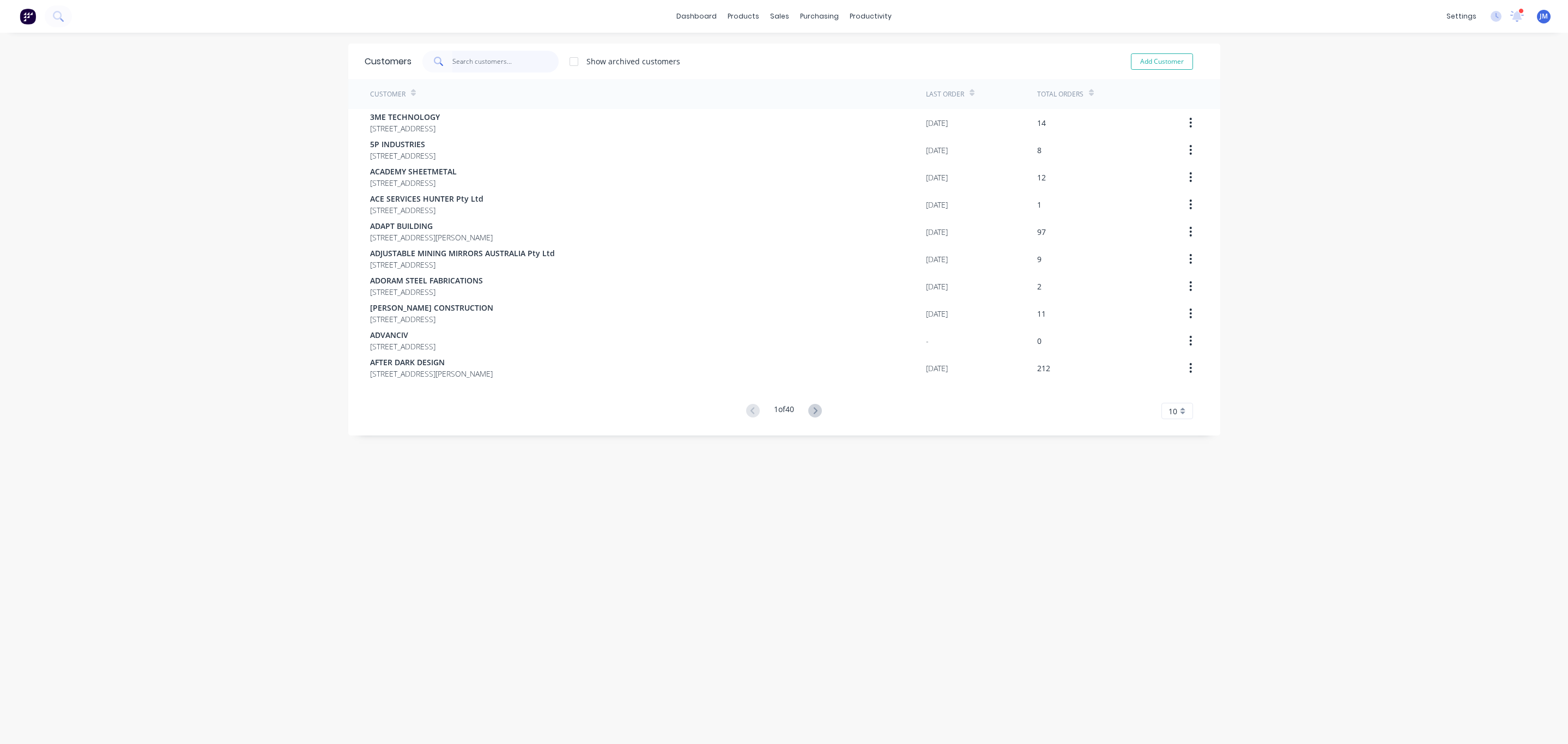
click at [452, 57] on input "text" at bounding box center [505, 61] width 107 height 22
